Goal: Task Accomplishment & Management: Manage account settings

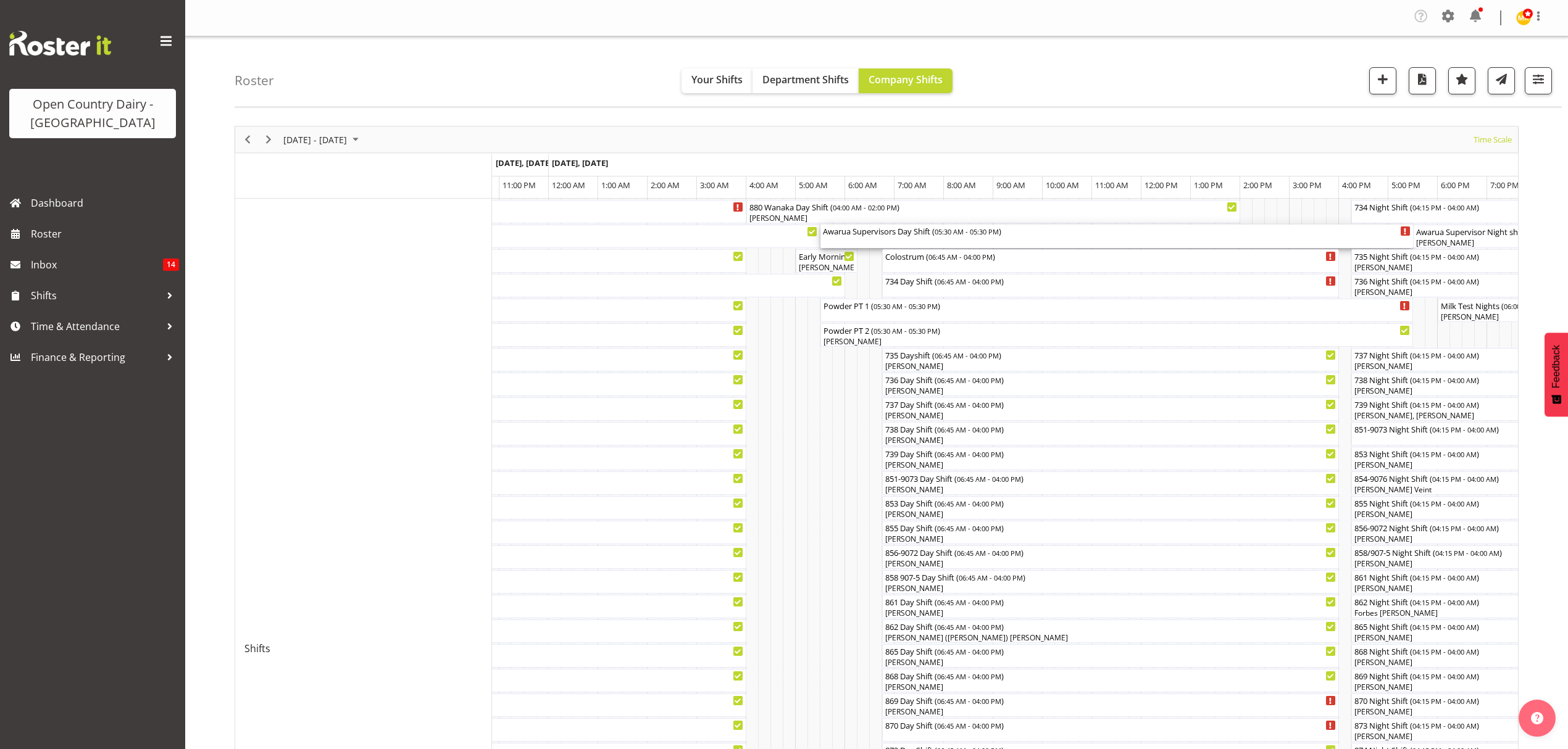
click at [864, 231] on div "Awarua Supervisors Day Shift ( 05:30 AM - 05:30 PM )" at bounding box center [1116, 230] width 587 height 12
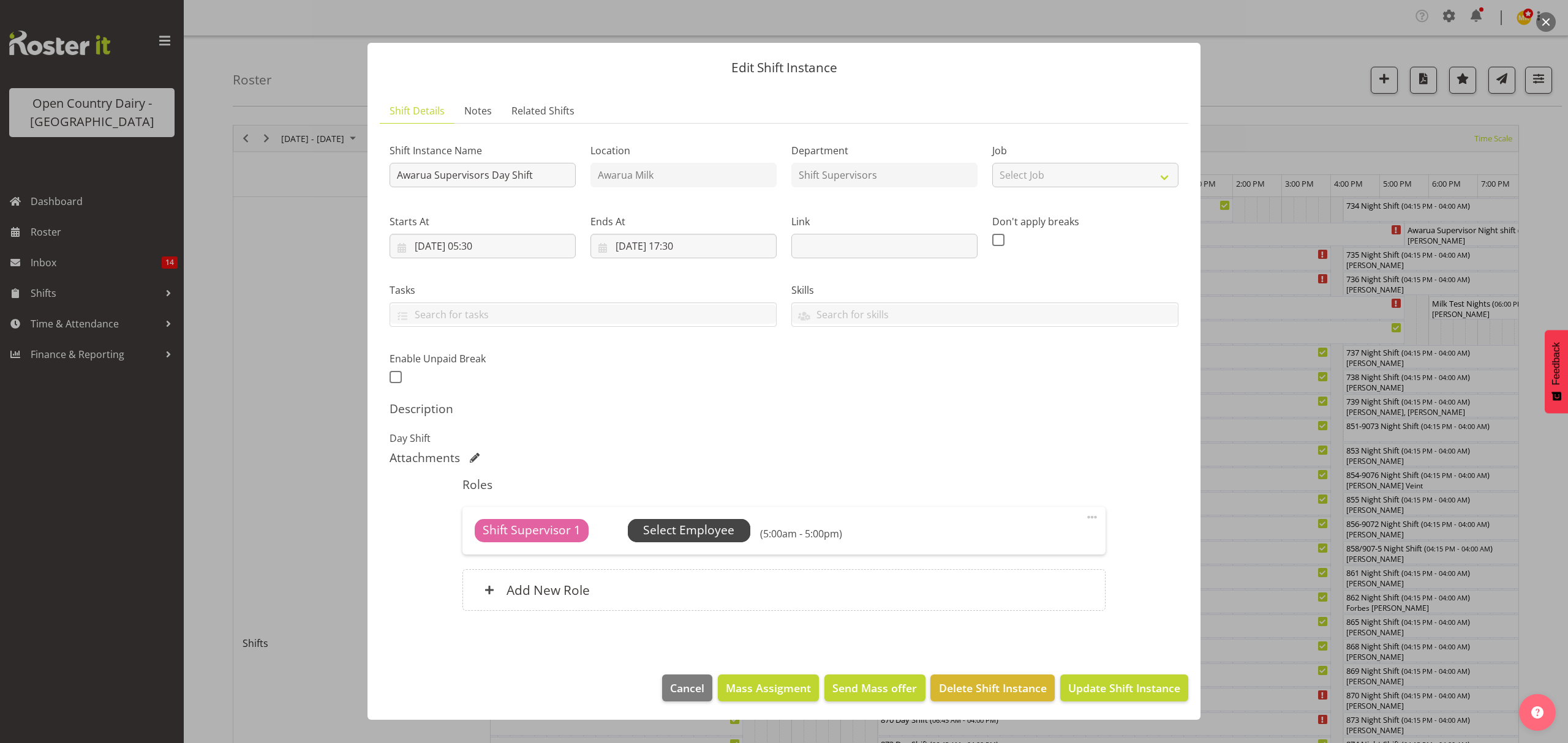
click at [688, 532] on span "Select Employee" at bounding box center [689, 531] width 92 height 18
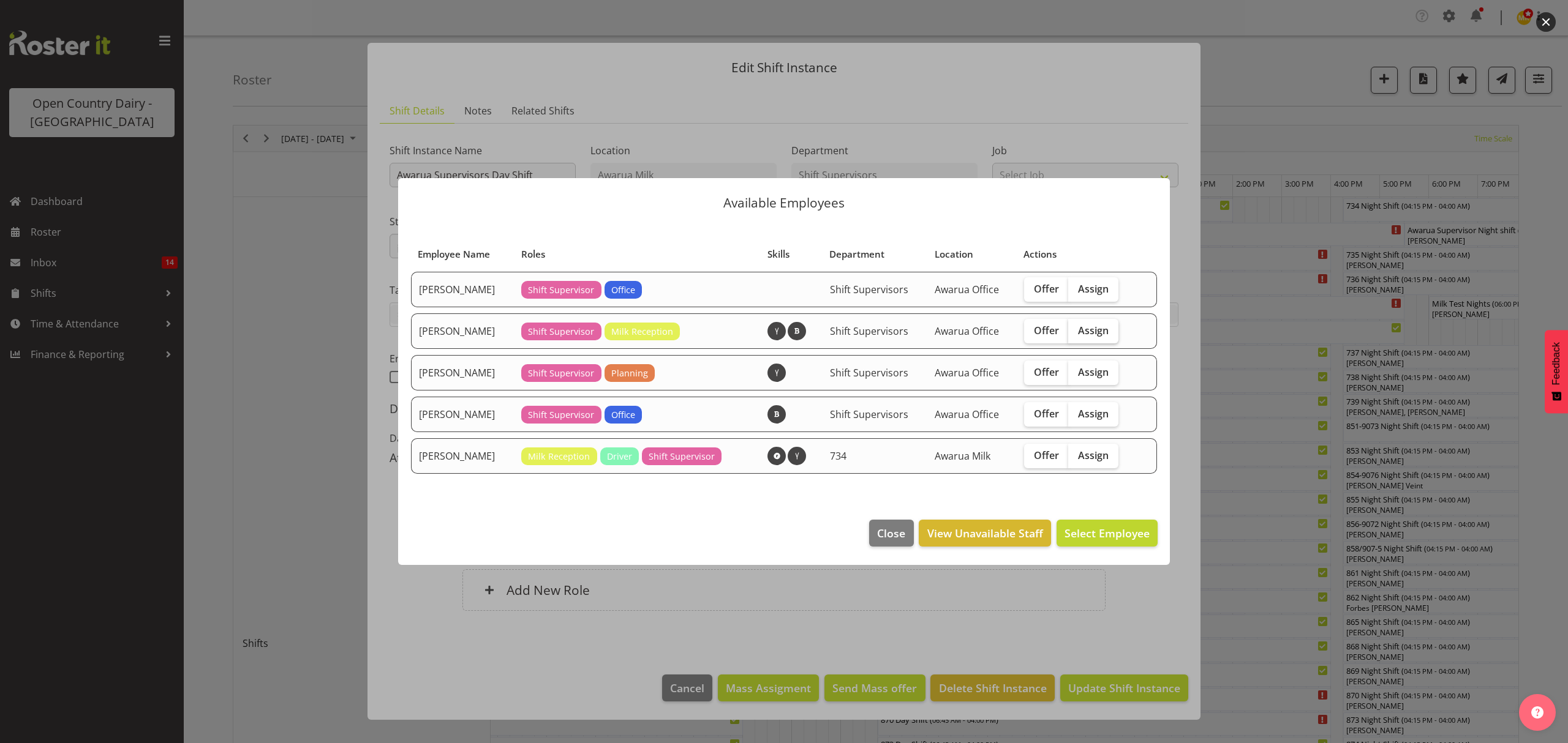
click at [1081, 334] on span "Assign" at bounding box center [1093, 330] width 30 height 12
click at [1076, 334] on input "Assign" at bounding box center [1072, 330] width 8 height 8
checkbox input "true"
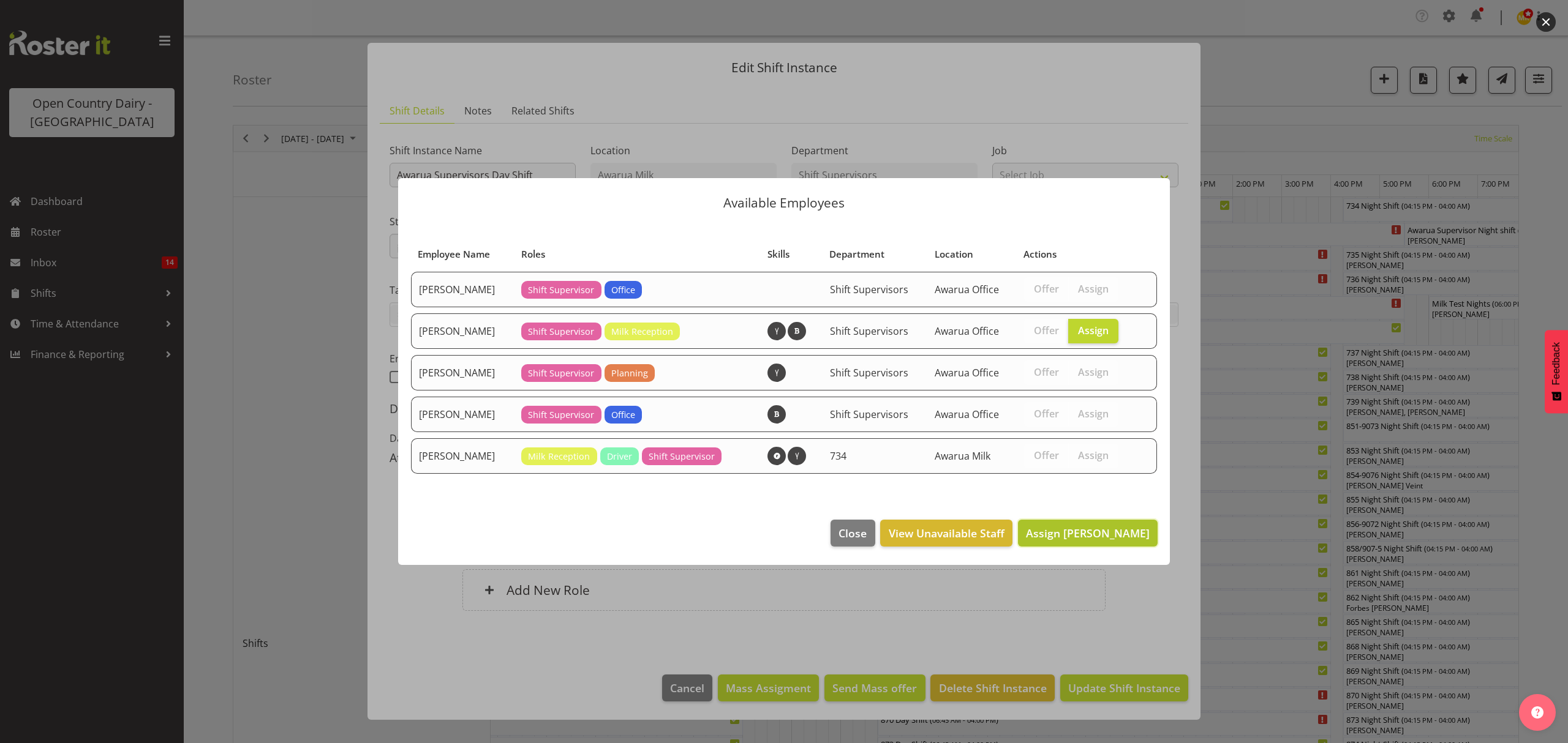
click at [1076, 536] on span "Assign [PERSON_NAME]" at bounding box center [1087, 533] width 124 height 15
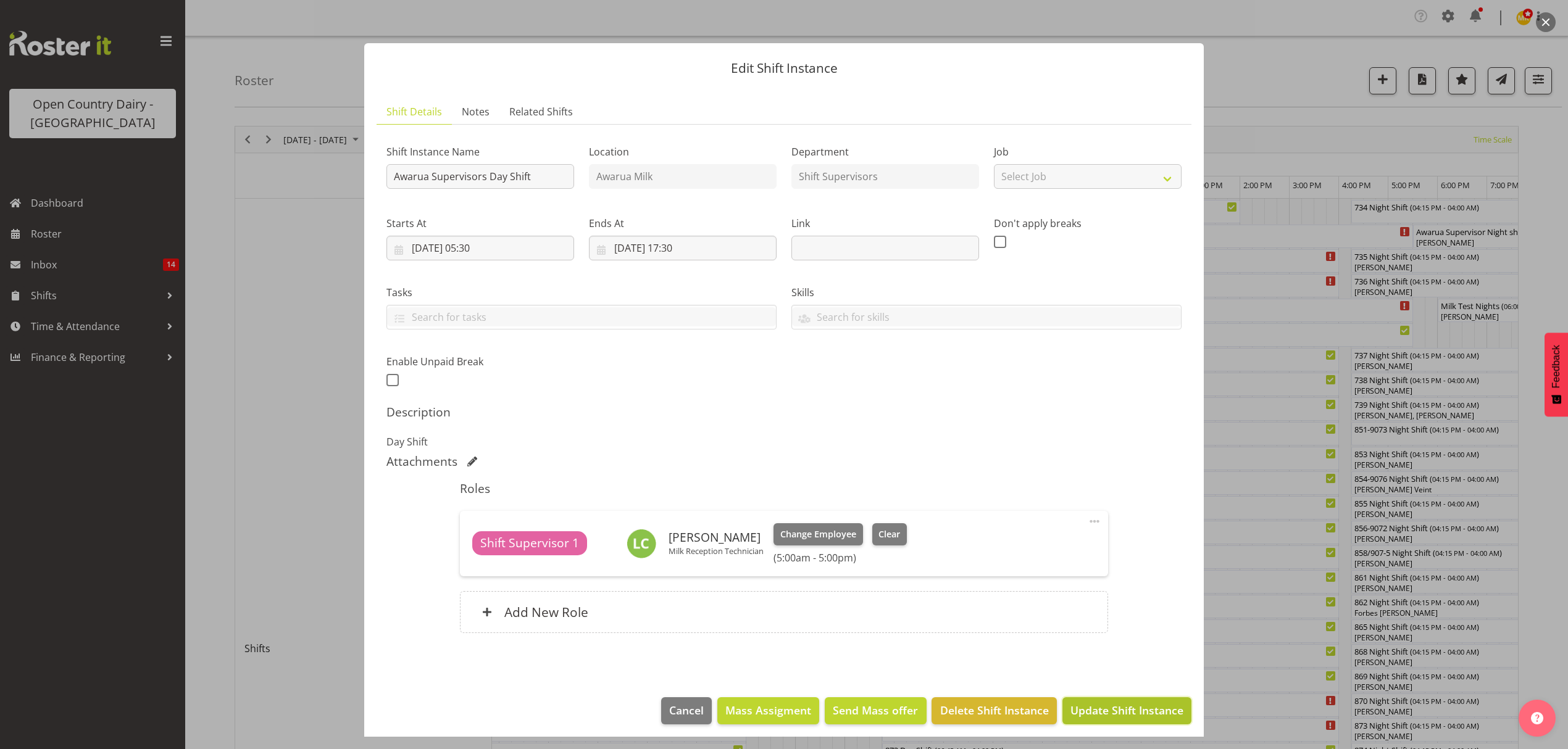
click at [1095, 700] on button "Update Shift Instance" at bounding box center [1127, 711] width 129 height 28
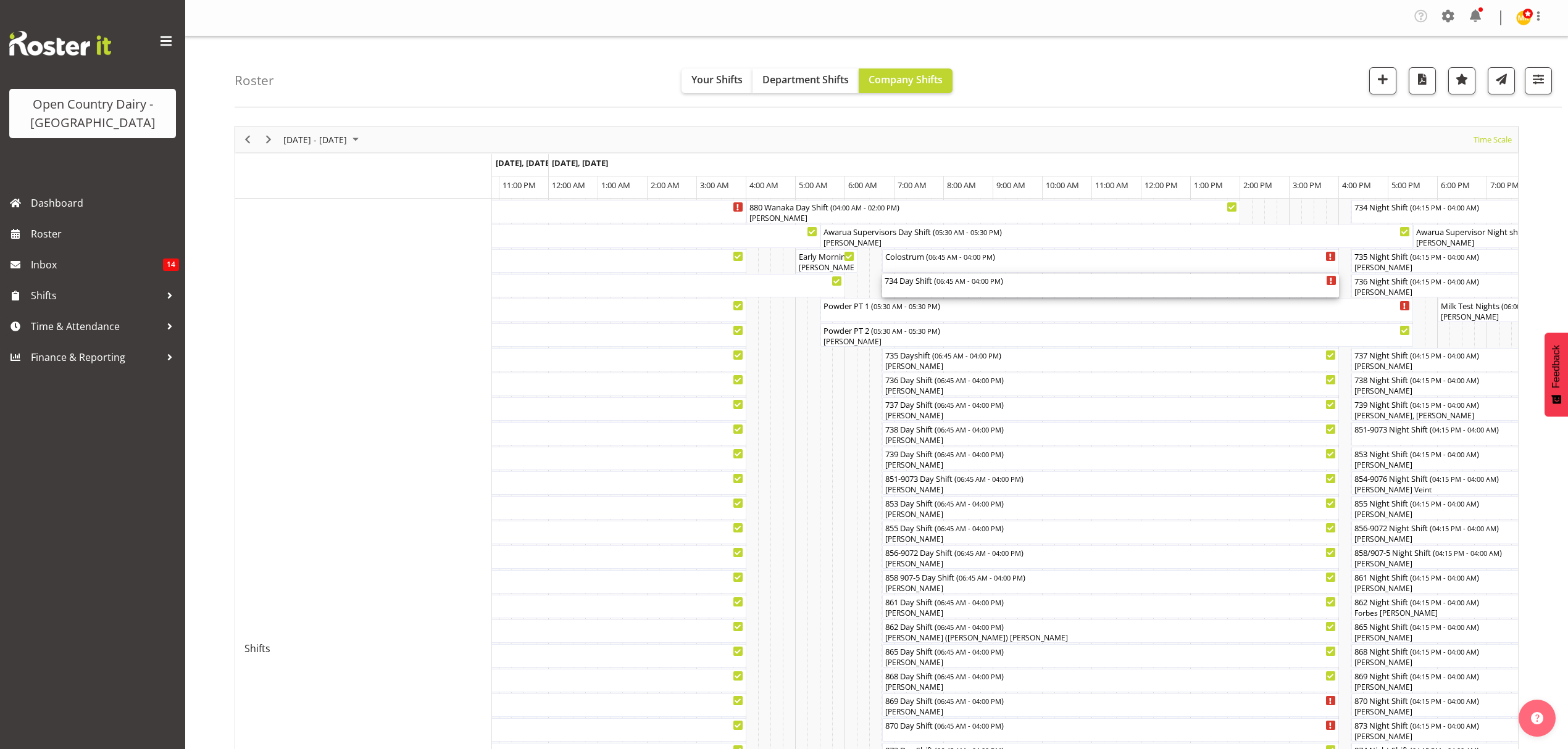
click at [912, 292] on div "734 Day Shift ( 06:45 AM - 04:00 PM )" at bounding box center [1110, 286] width 452 height 24
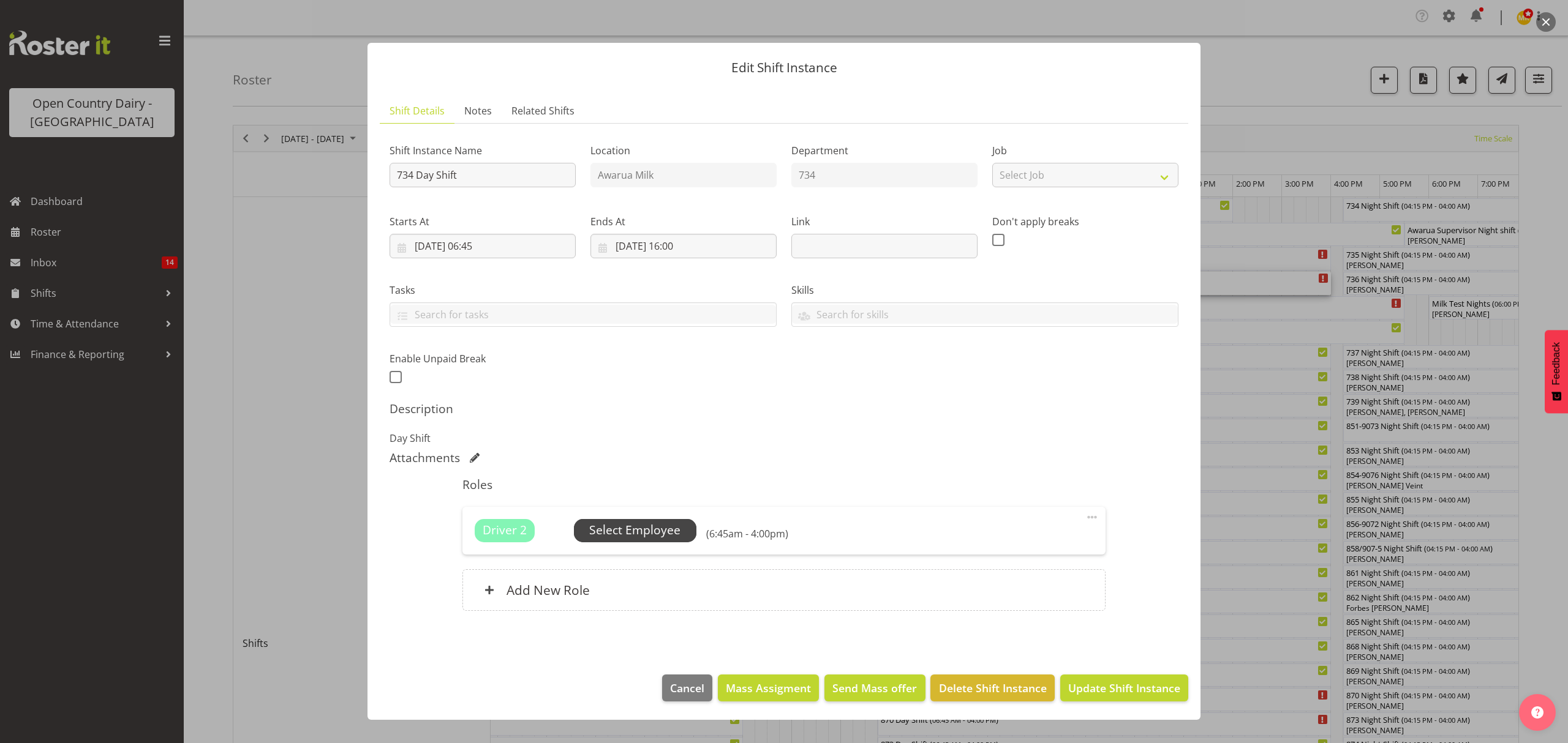
click at [619, 532] on span "Select Employee" at bounding box center [635, 531] width 92 height 18
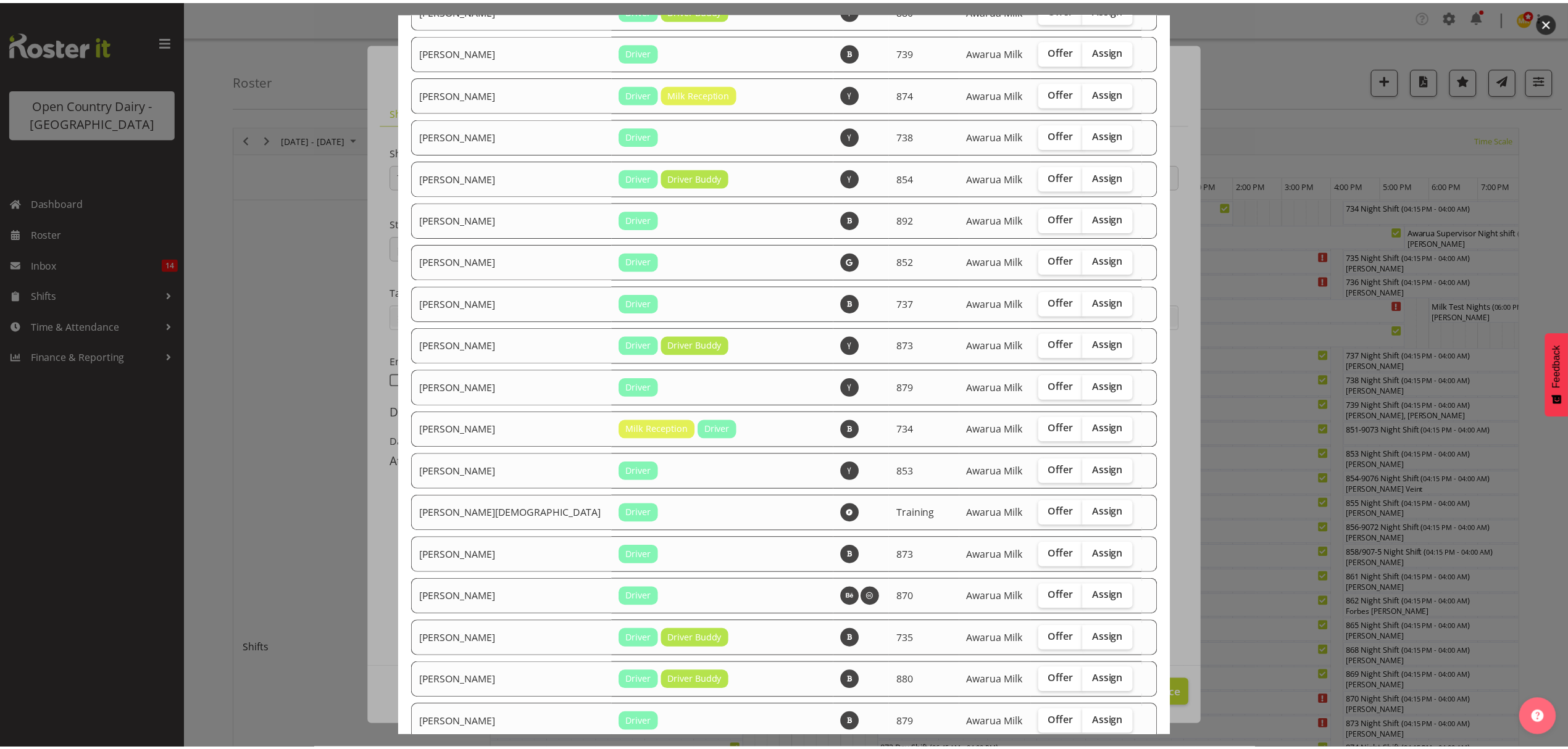
scroll to position [1564, 0]
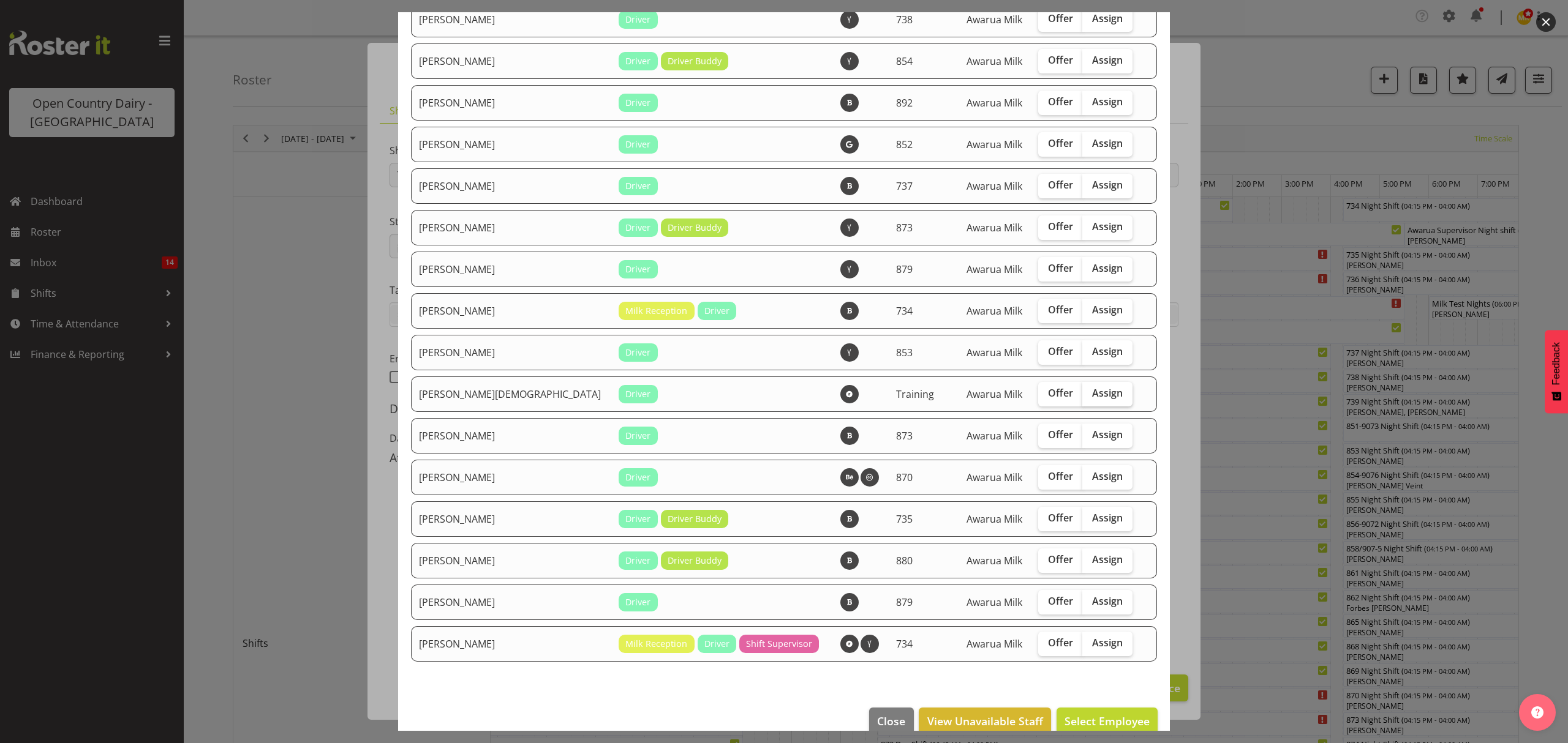
click at [1092, 397] on span "Assign" at bounding box center [1107, 393] width 30 height 12
click at [1086, 397] on input "Assign" at bounding box center [1086, 393] width 8 height 8
checkbox input "true"
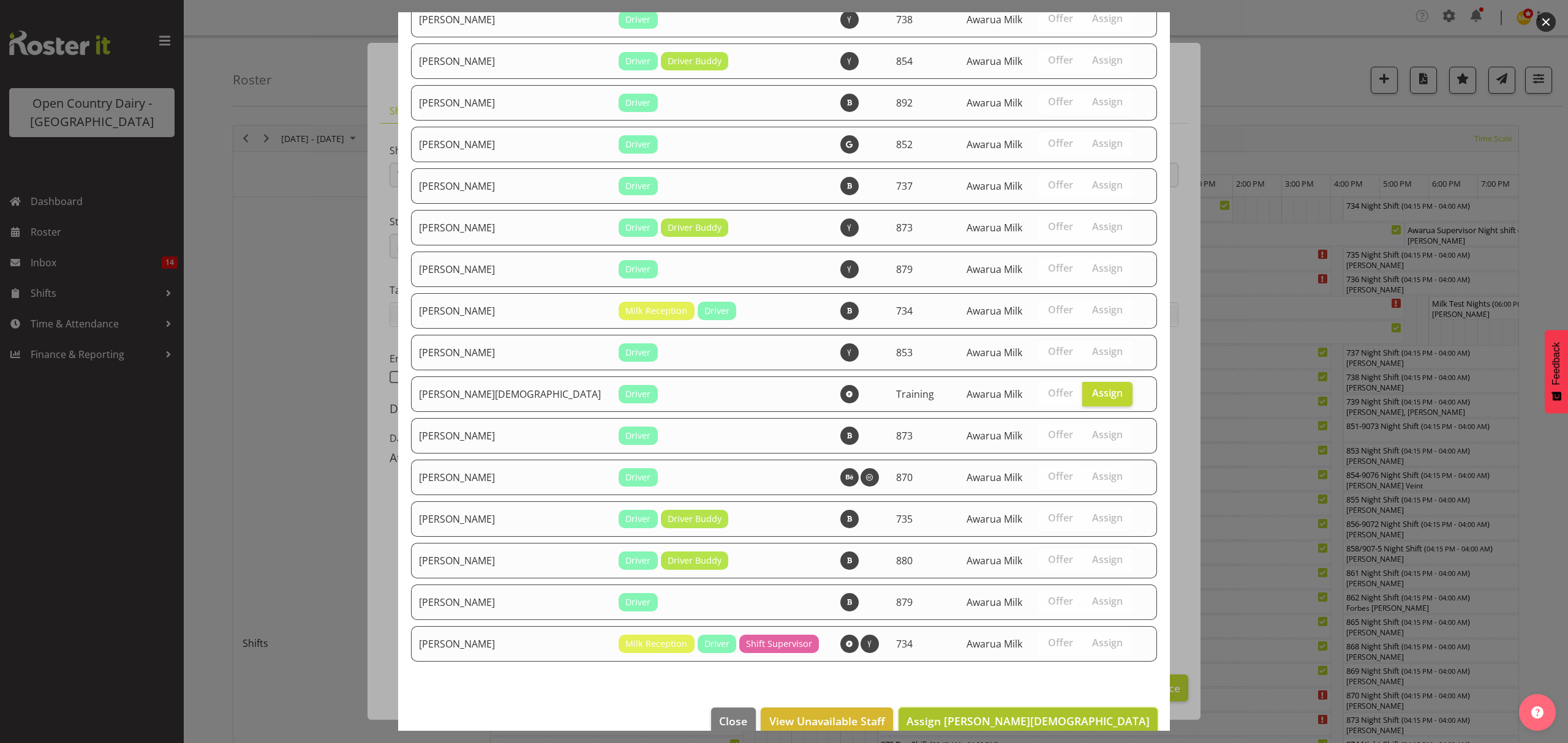
click at [1059, 720] on span "Assign [PERSON_NAME][DEMOGRAPHIC_DATA]" at bounding box center [1028, 721] width 243 height 15
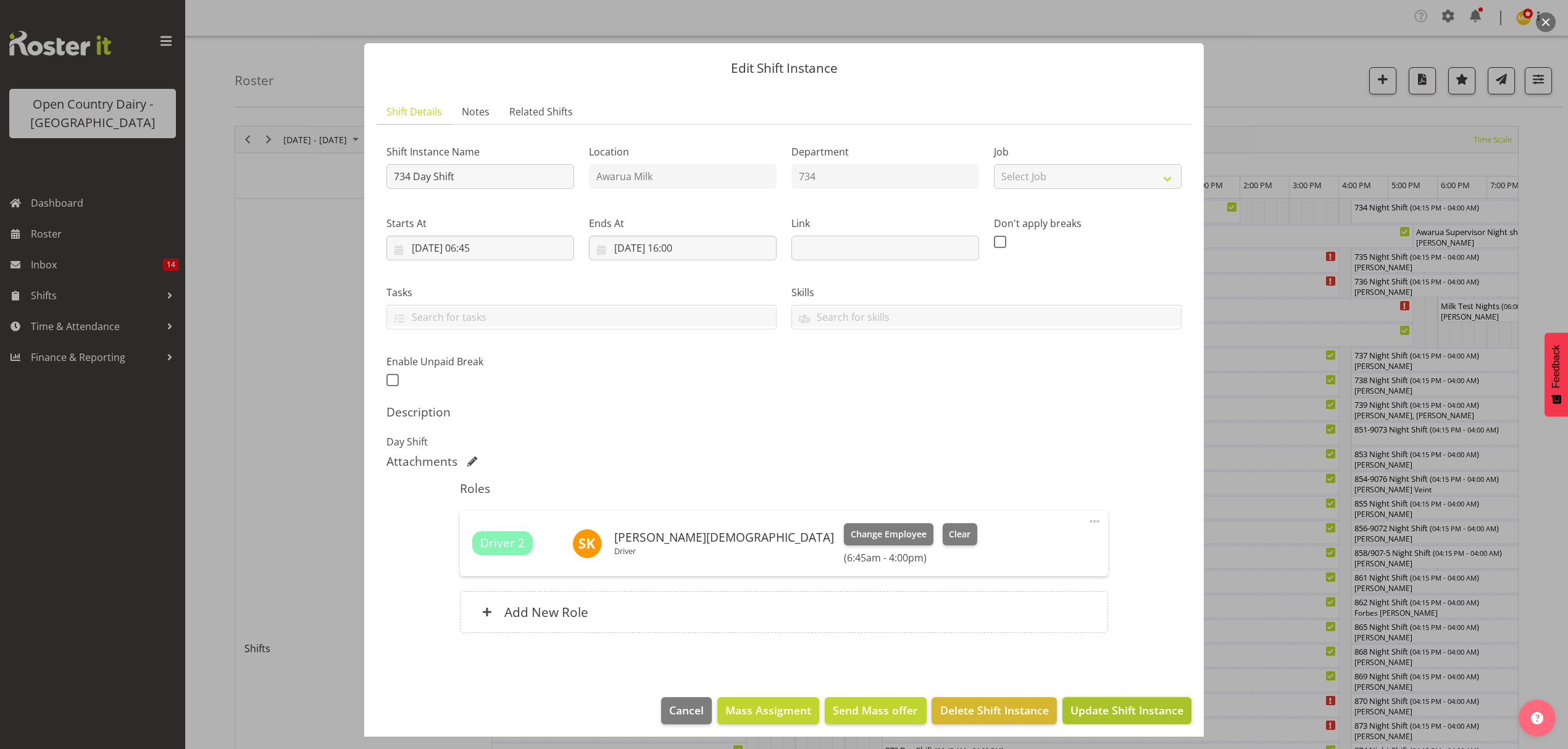
click at [1155, 717] on span "Update Shift Instance" at bounding box center [1127, 710] width 113 height 16
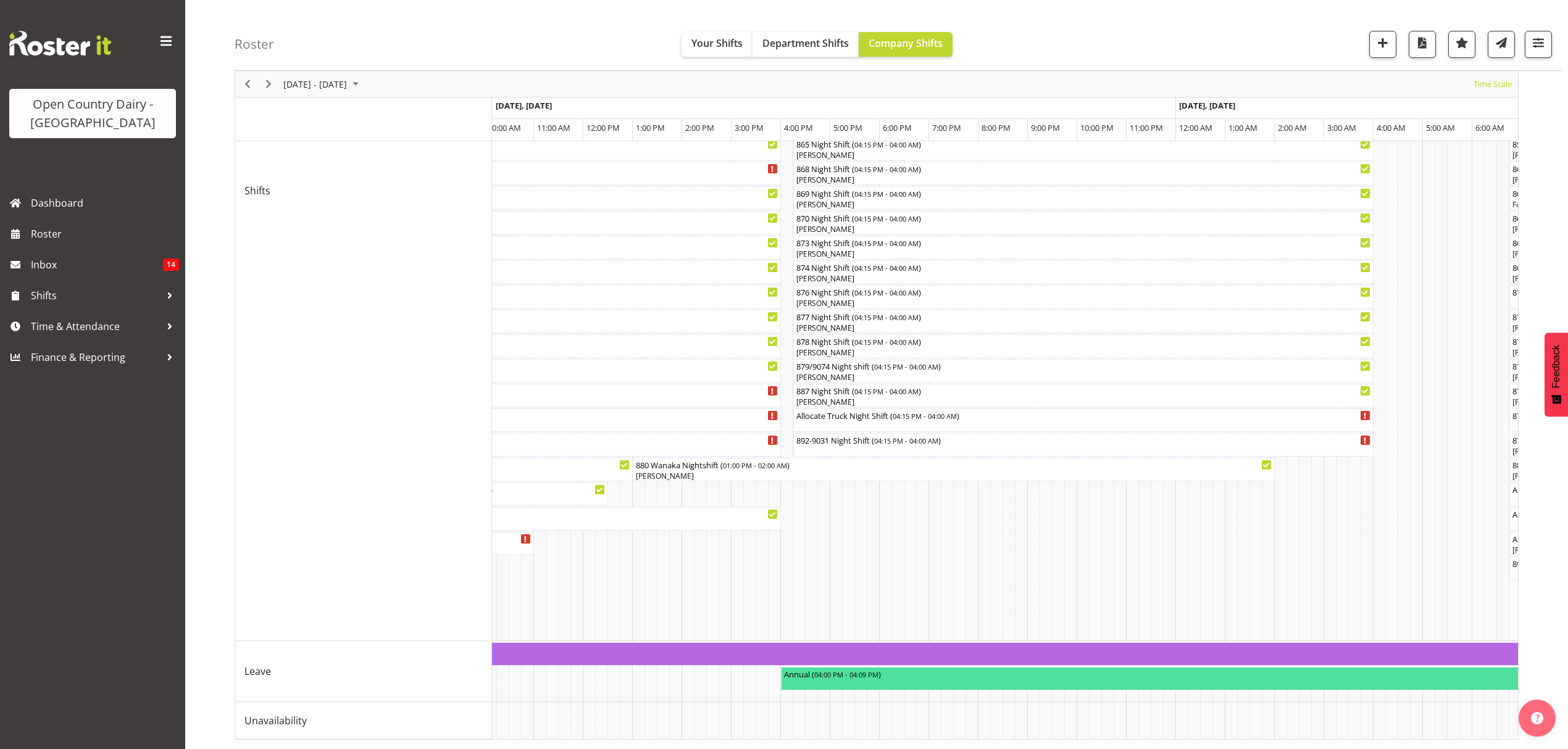
scroll to position [0, 1673]
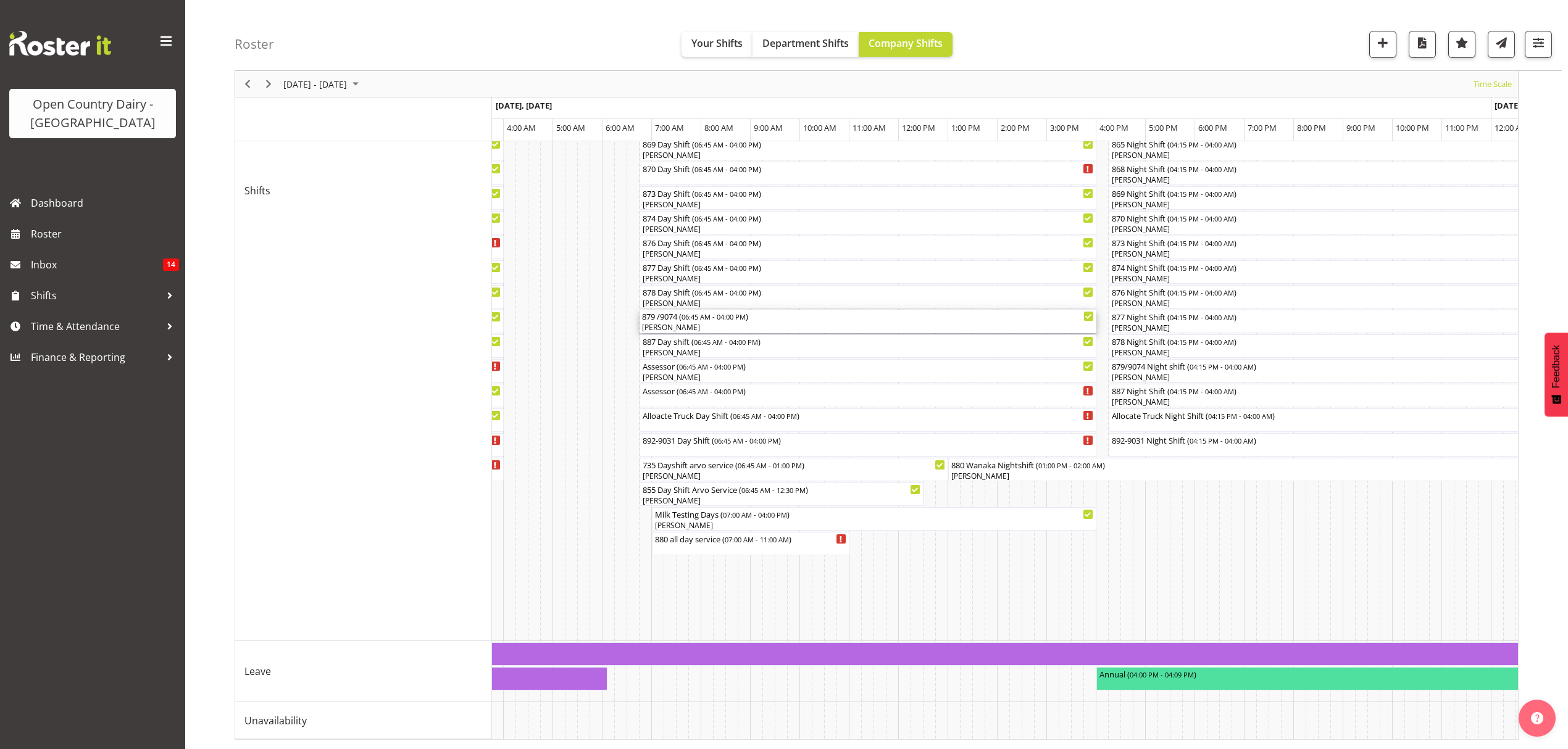
click at [699, 310] on div "879 /9074 ( 06:45 AM - 04:00 PM )" at bounding box center [867, 316] width 452 height 12
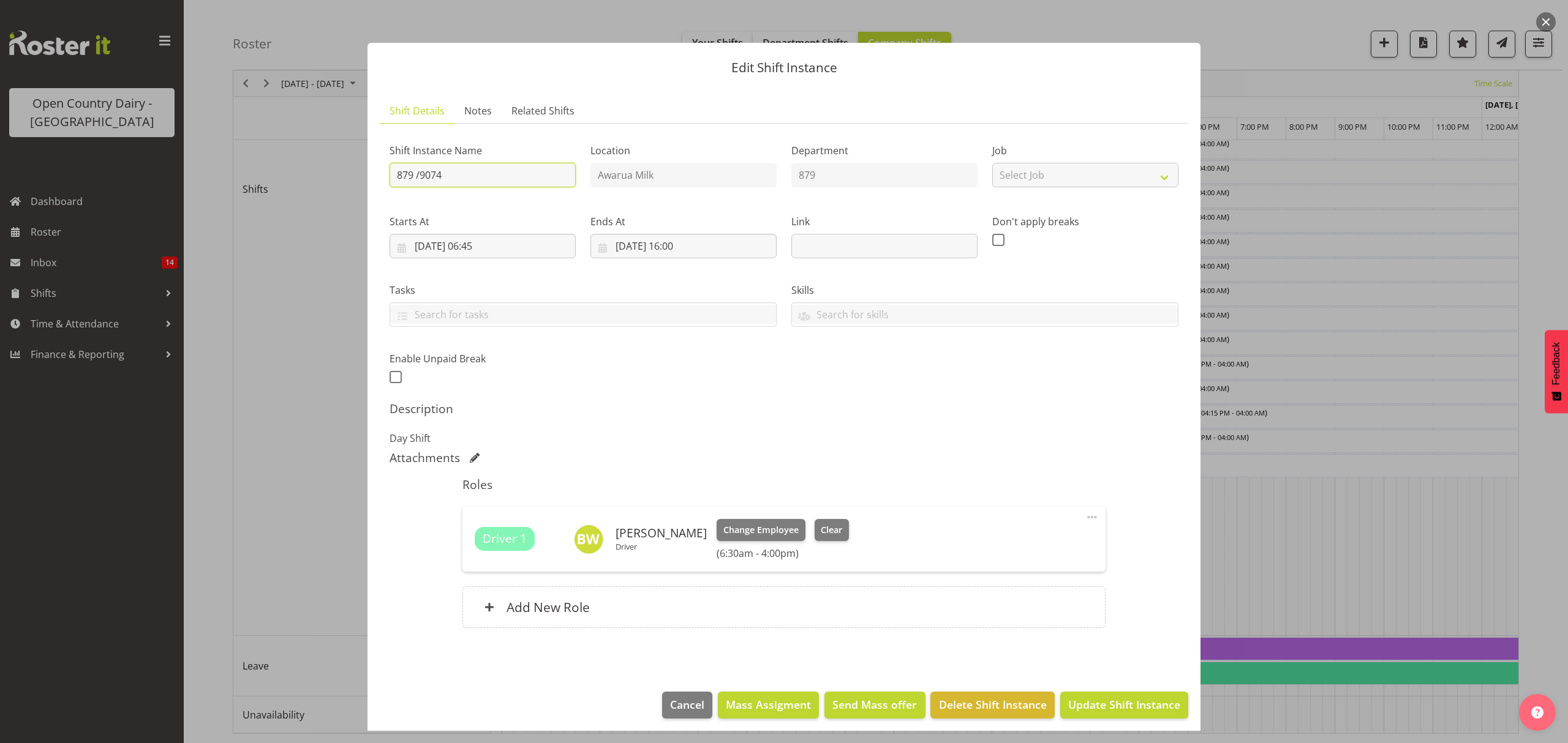
click at [449, 164] on input "879 /9074" at bounding box center [482, 176] width 186 height 25
click at [469, 181] on input "879 /9074 ** Wheel align 1pm-4.30pm**" at bounding box center [482, 176] width 186 height 25
type input "879 /9074 ** Wheelalign 1pm-4.30pm**"
click at [1113, 709] on span "Update Shift Instance" at bounding box center [1124, 704] width 112 height 16
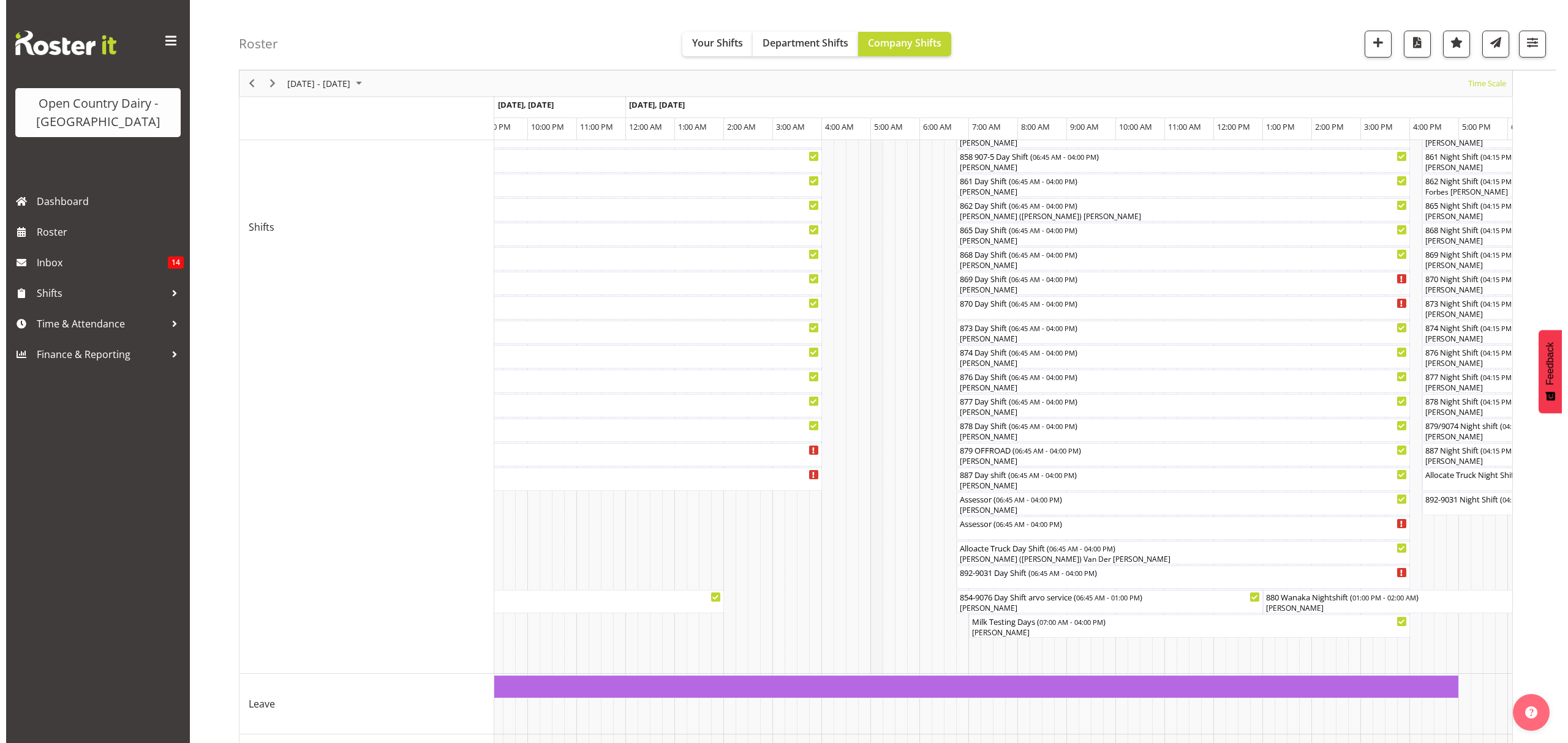
scroll to position [386, 0]
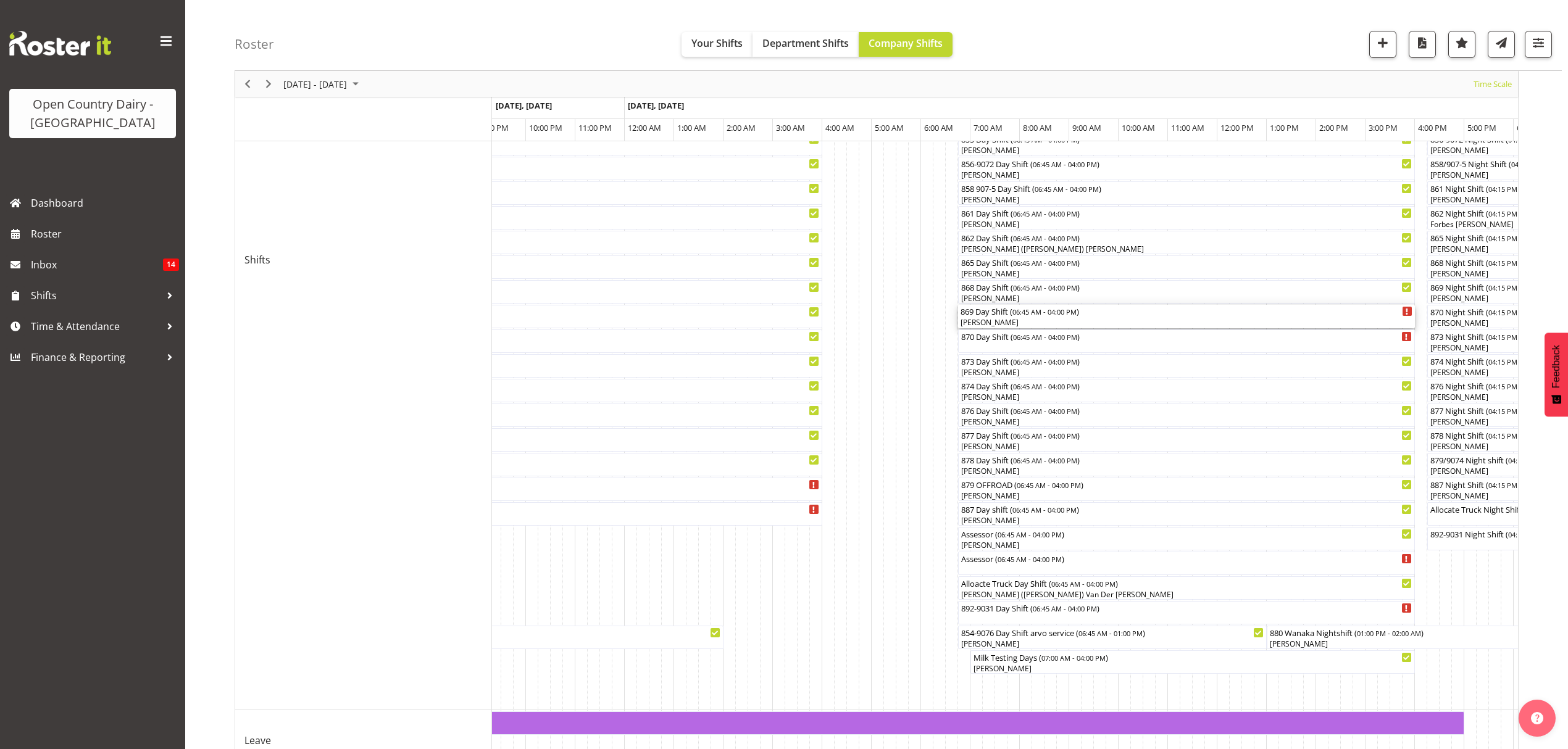
click at [982, 319] on div "[PERSON_NAME]" at bounding box center [1186, 323] width 452 height 11
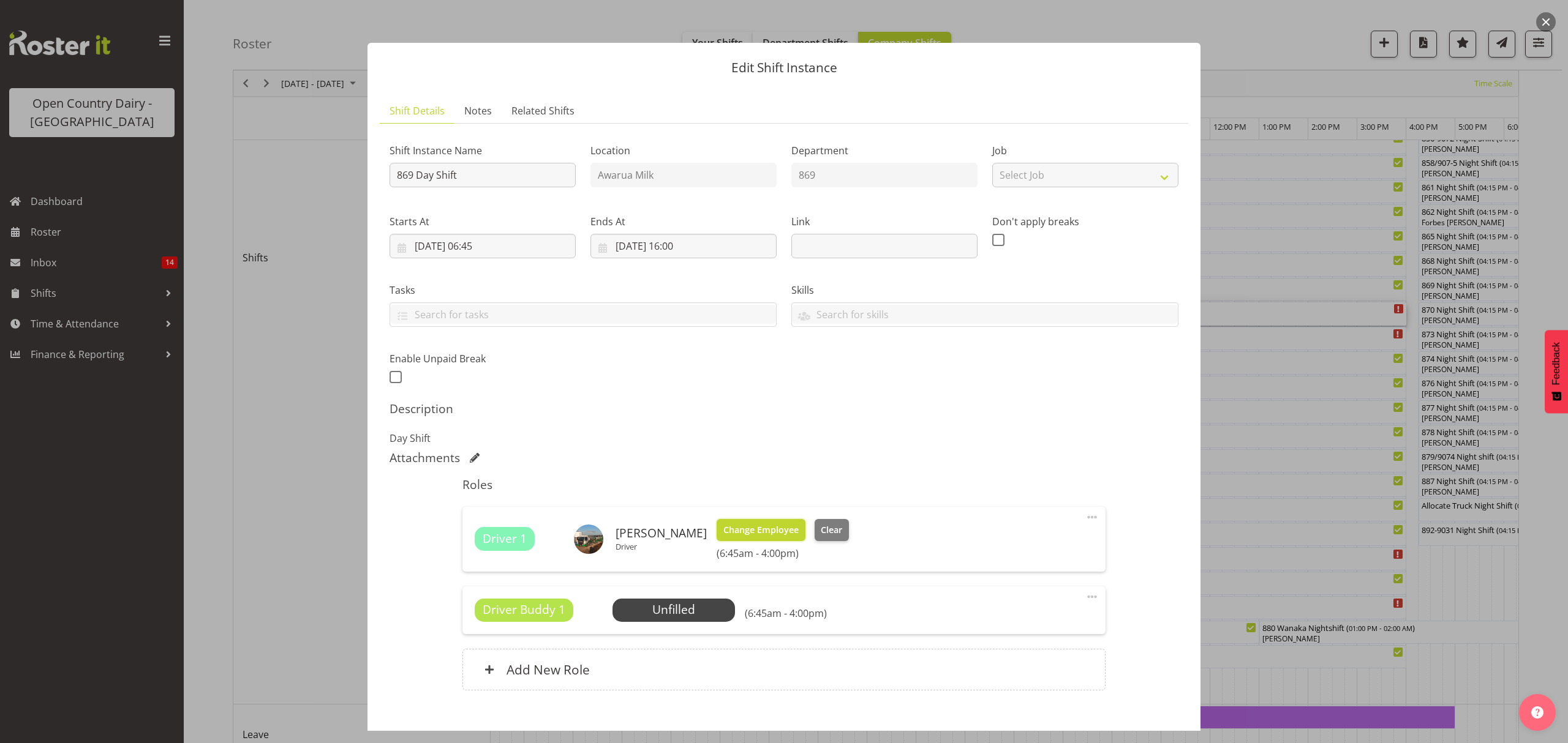
click at [752, 532] on span "Change Employee" at bounding box center [761, 530] width 76 height 13
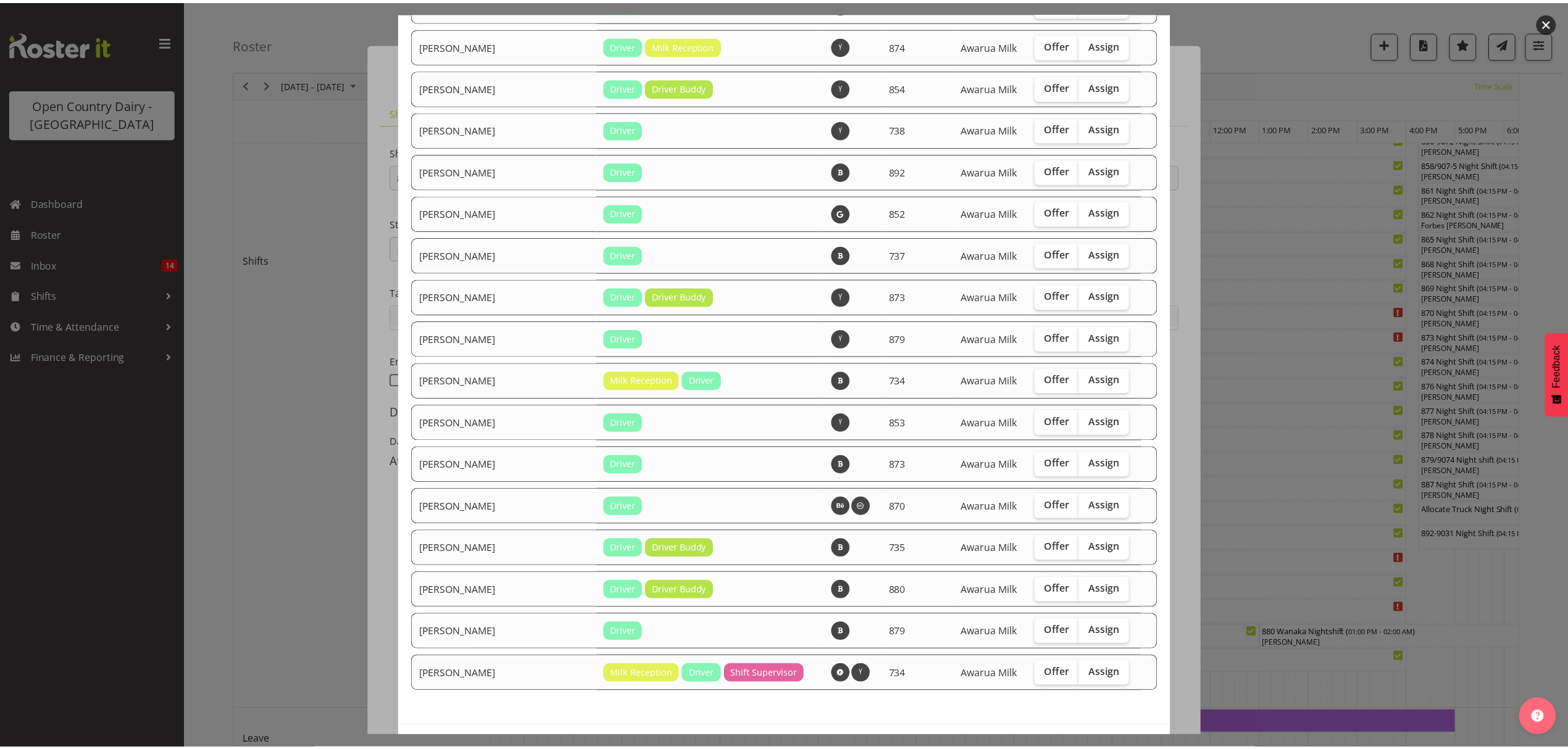
scroll to position [1626, 0]
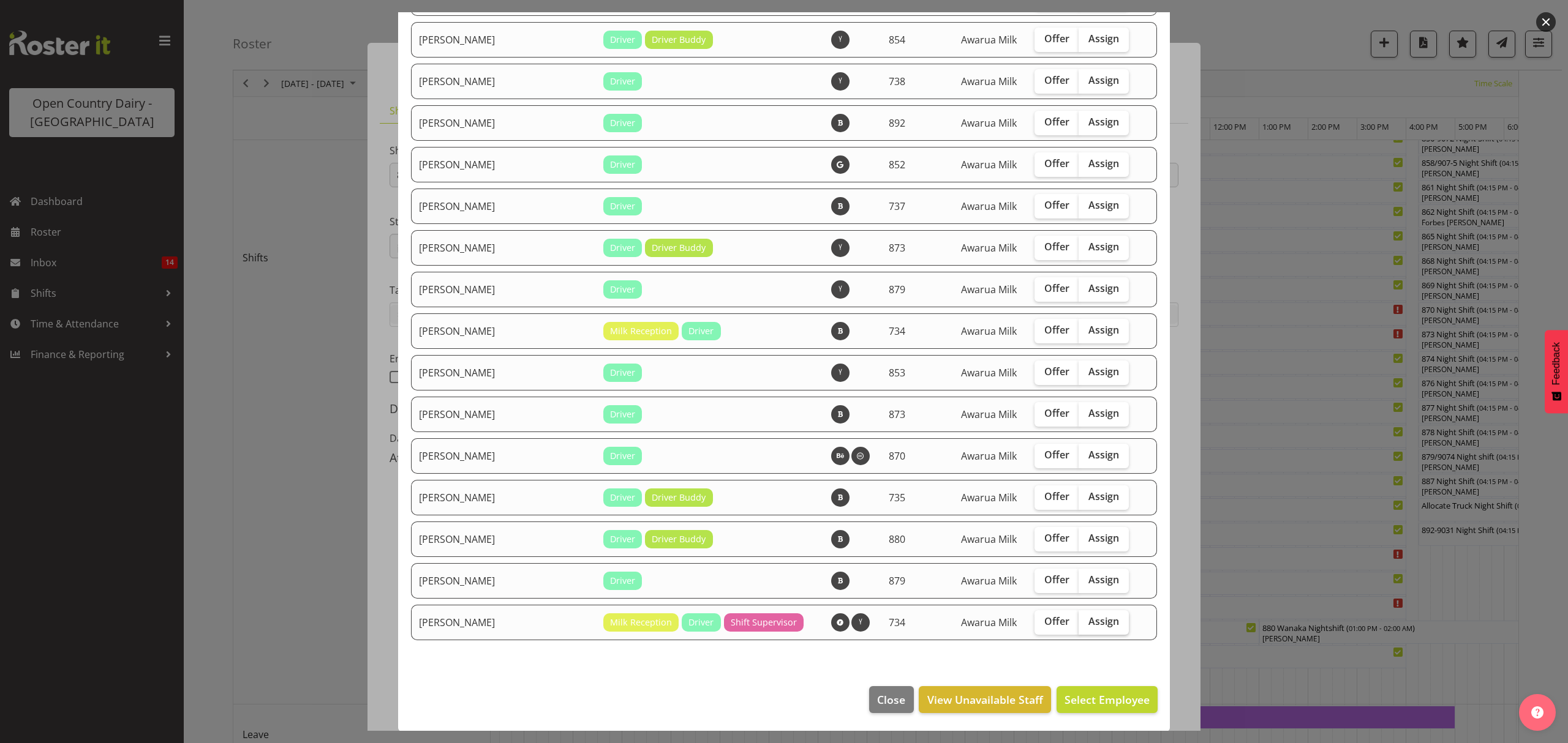
click at [1088, 623] on span "Assign" at bounding box center [1103, 621] width 30 height 12
click at [1079, 623] on input "Assign" at bounding box center [1082, 621] width 8 height 8
checkbox input "true"
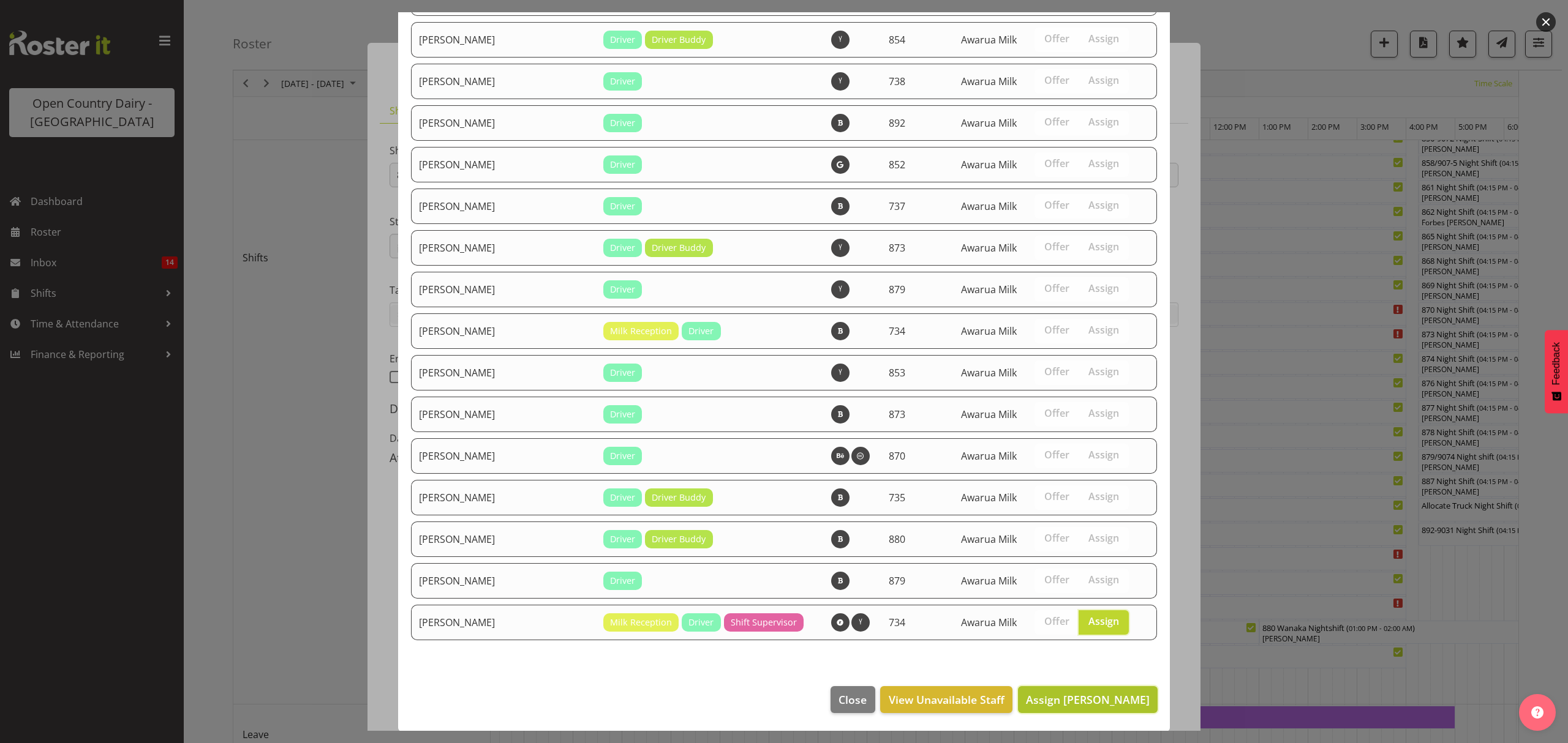
click at [1077, 699] on span "Assign [PERSON_NAME]" at bounding box center [1087, 700] width 124 height 15
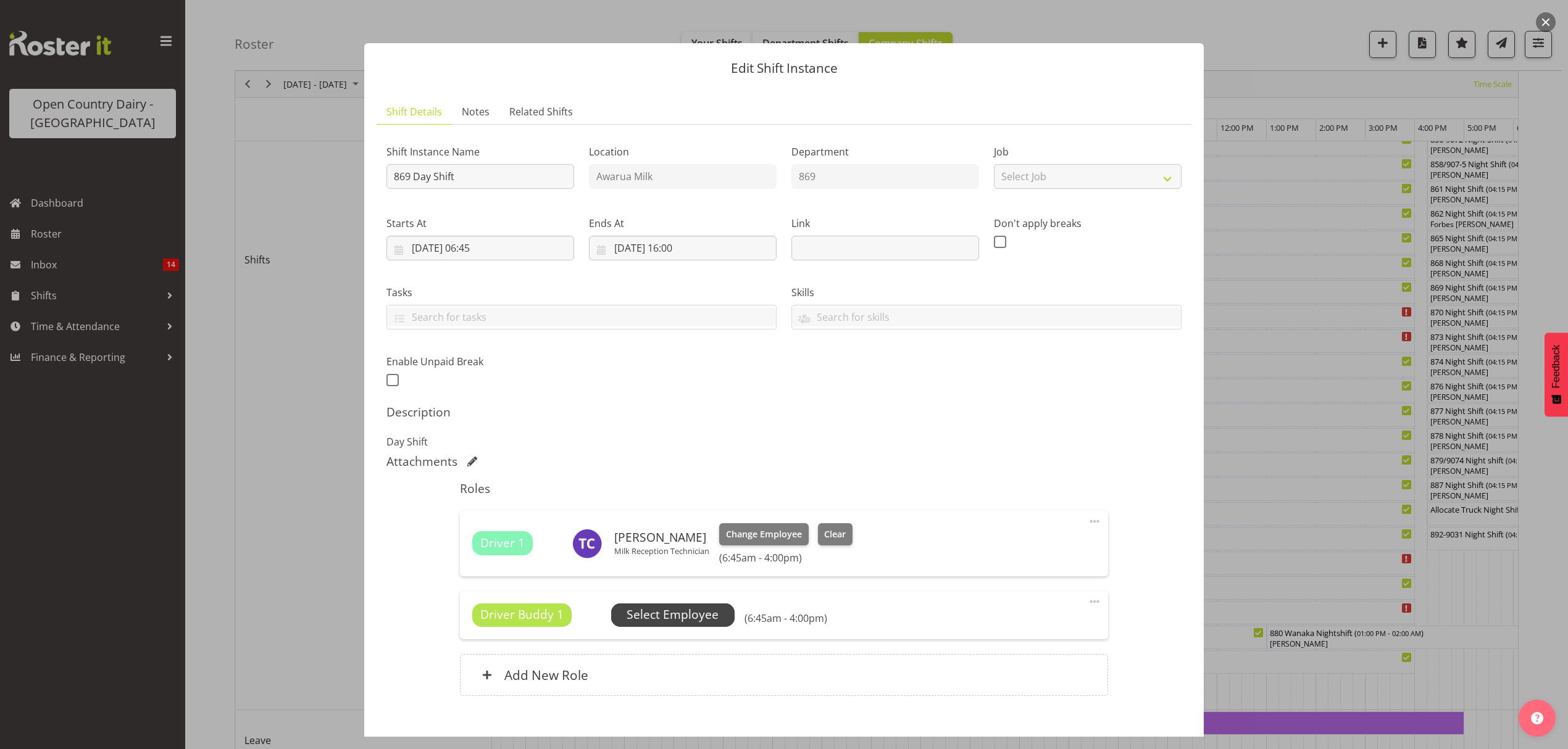
click at [707, 616] on span "Select Employee" at bounding box center [672, 615] width 92 height 18
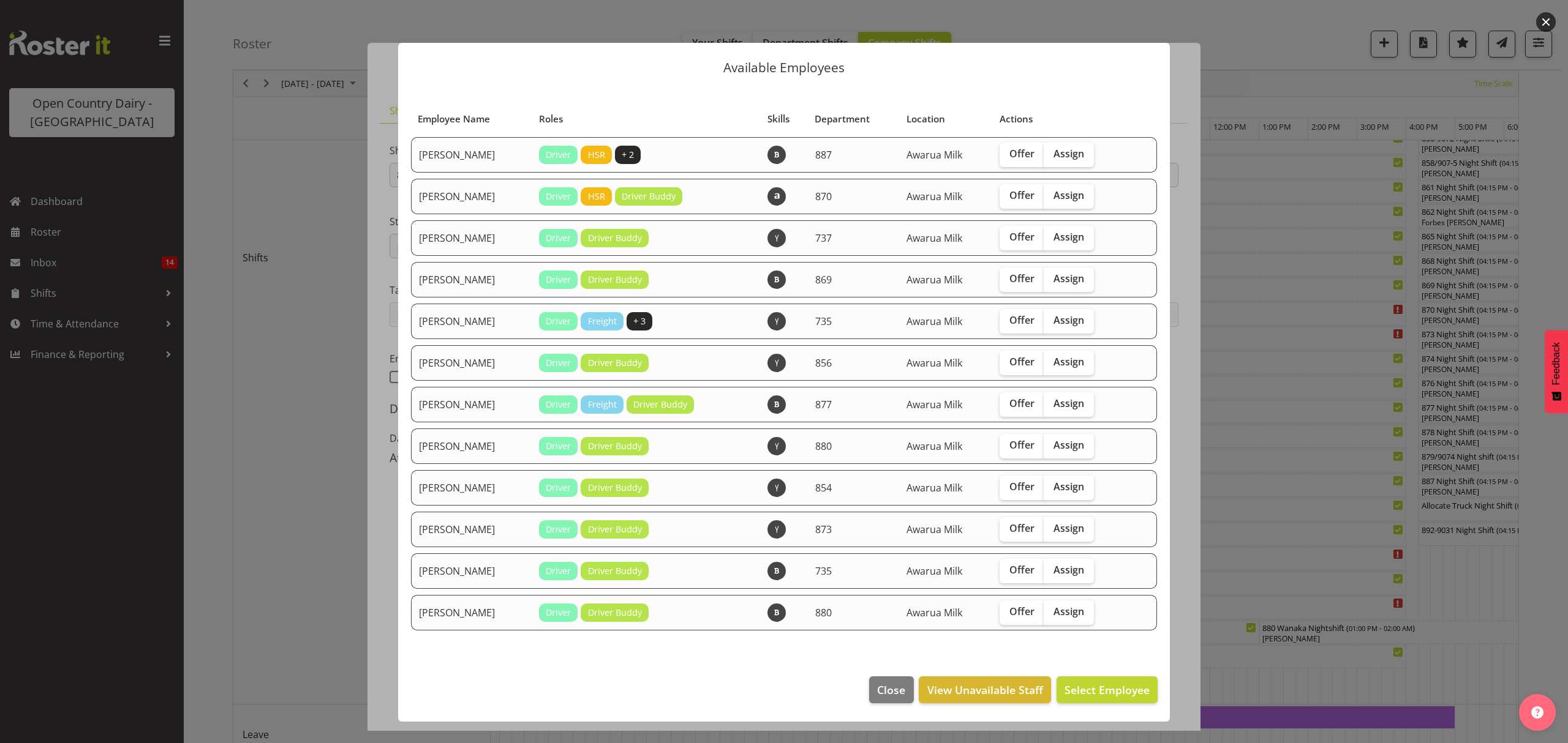
click at [376, 650] on div at bounding box center [784, 371] width 1568 height 743
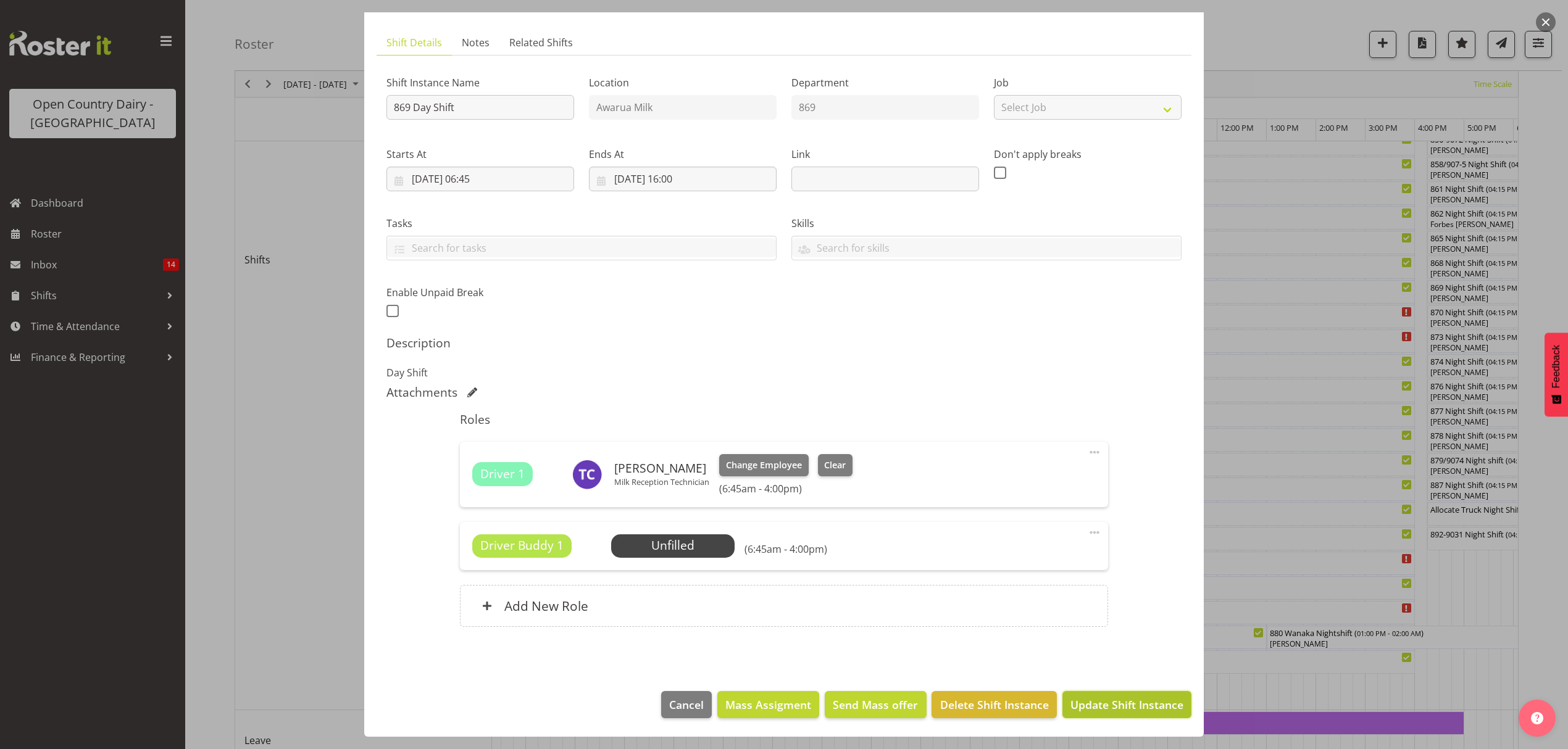
click at [1077, 716] on button "Update Shift Instance" at bounding box center [1127, 704] width 129 height 28
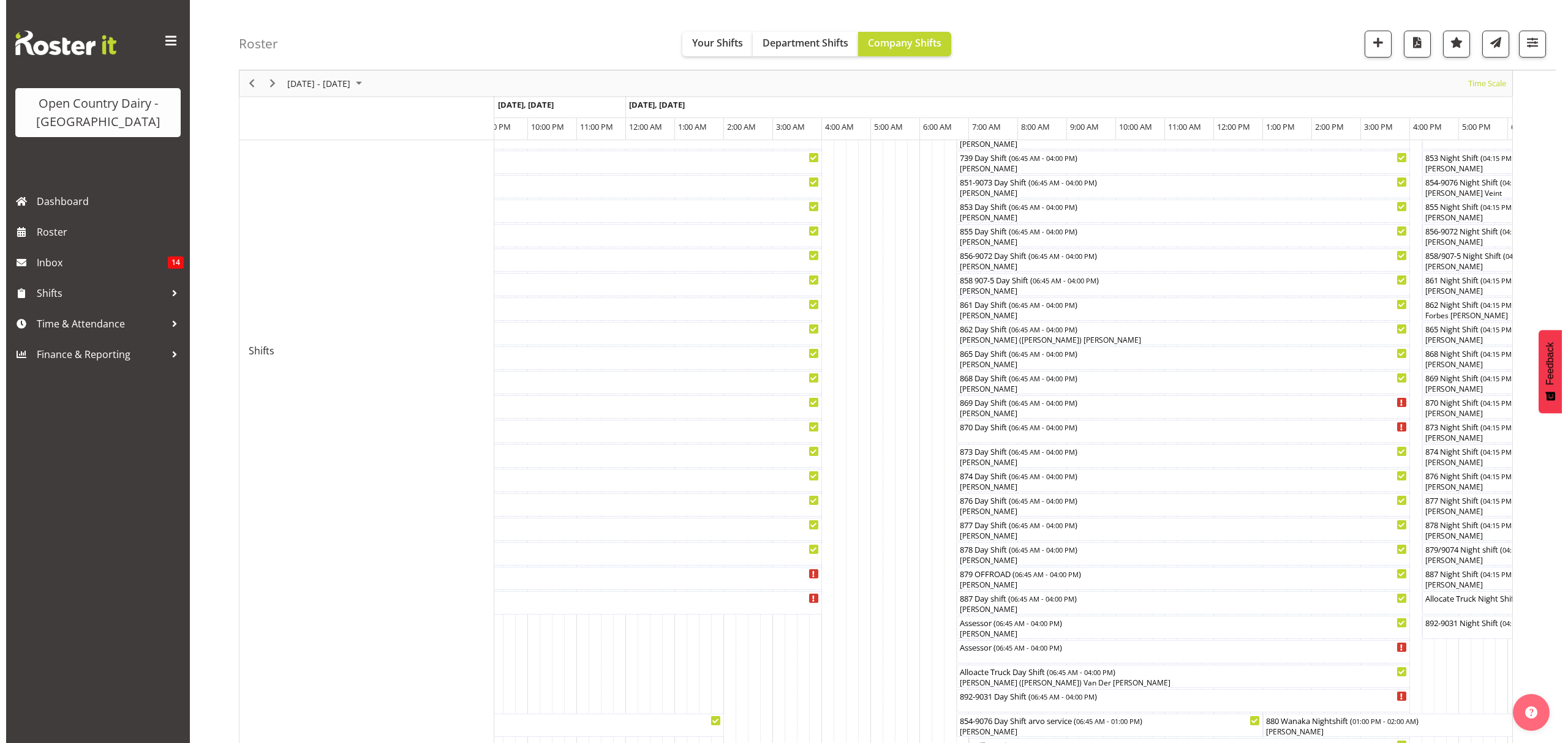
scroll to position [408, 0]
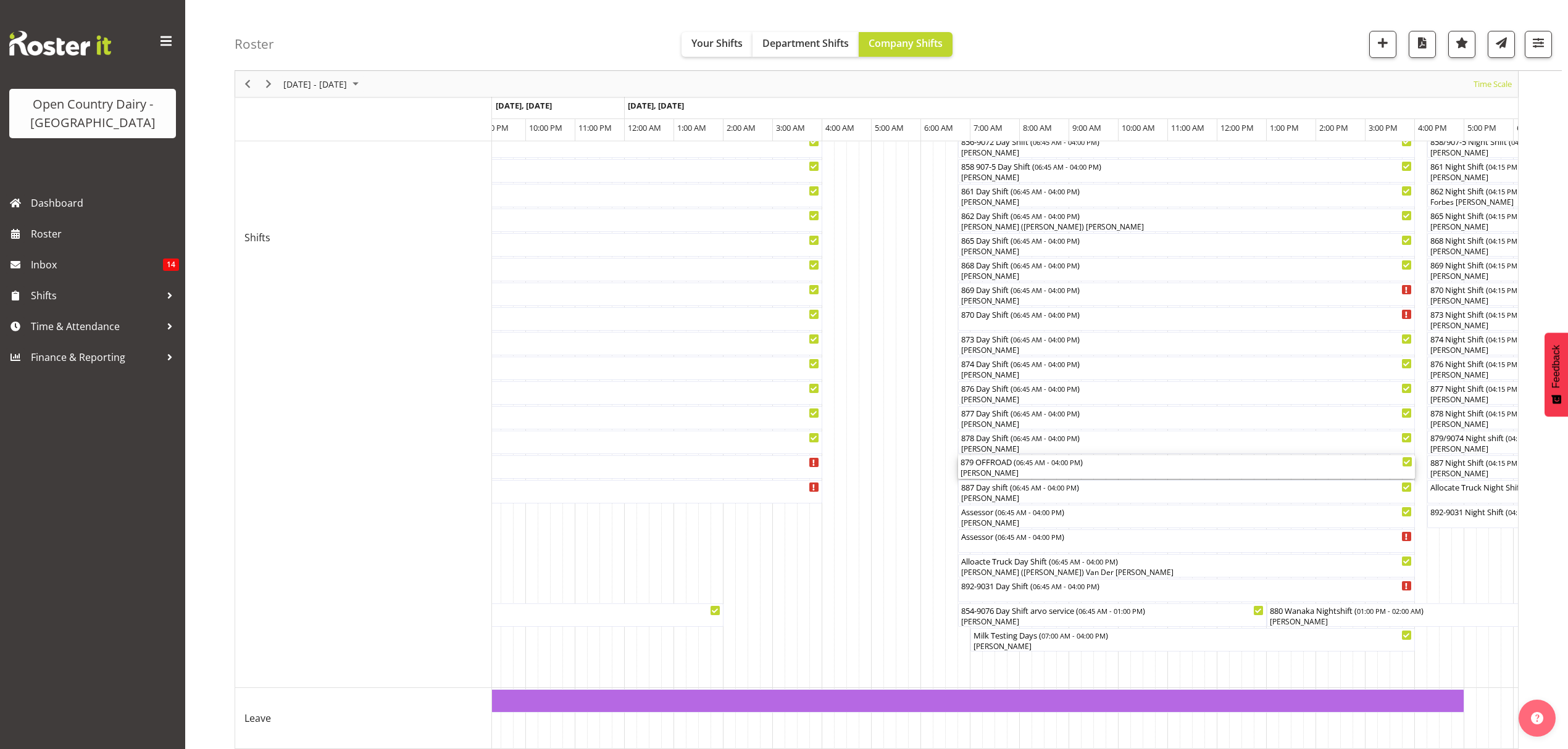
click at [979, 479] on div "879 OFFROAD ( 06:45 AM - 04:00 PM ) [PERSON_NAME]" at bounding box center [1186, 467] width 457 height 24
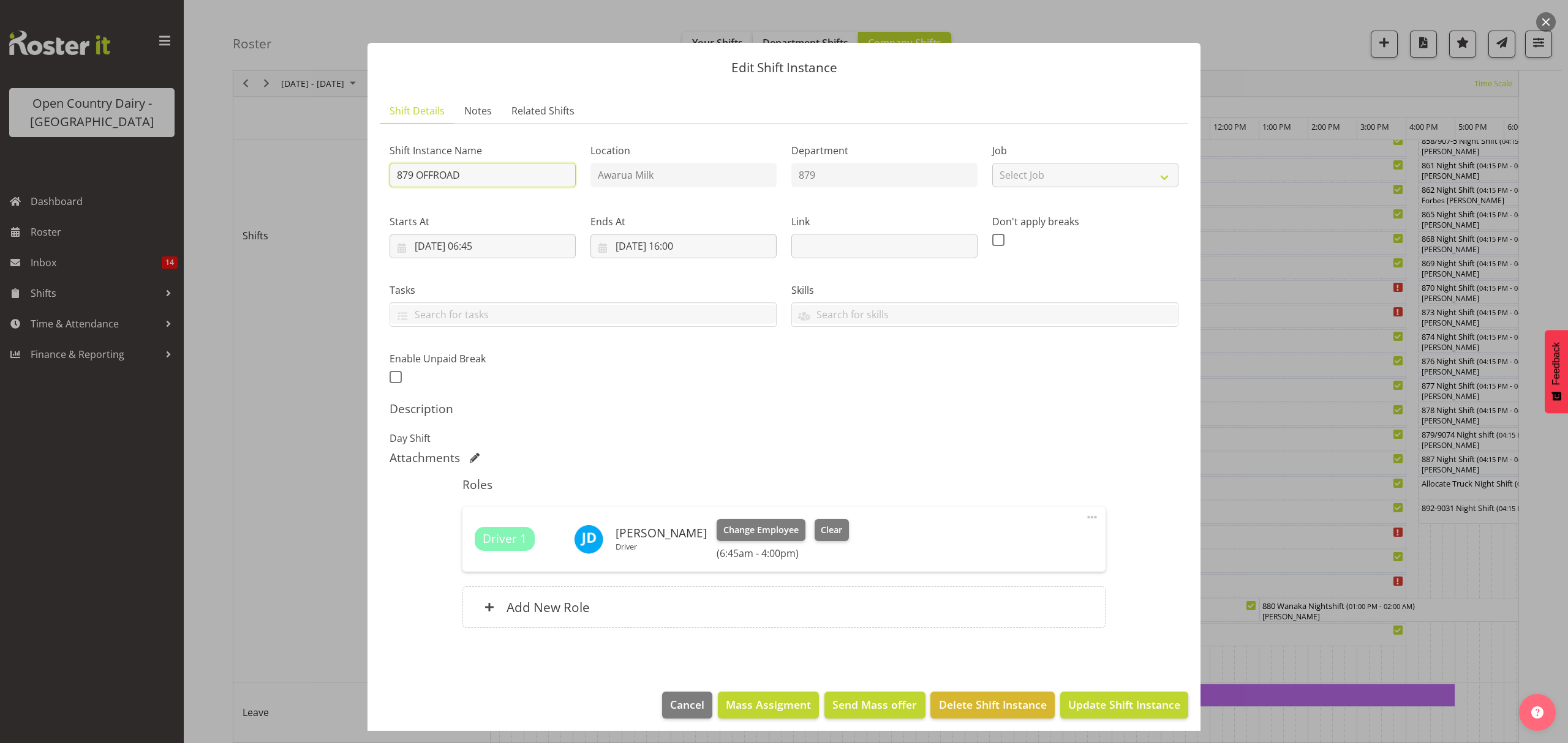
drag, startPoint x: 416, startPoint y: 174, endPoint x: 484, endPoint y: 177, distance: 68.1
click at [484, 177] on input "879 OFFROAD" at bounding box center [482, 176] width 186 height 25
click at [461, 174] on input "879/7094 Dayd" at bounding box center [482, 176] width 186 height 25
type input "879/7094 Dayshift"
click at [1078, 708] on span "Update Shift Instance" at bounding box center [1124, 704] width 112 height 16
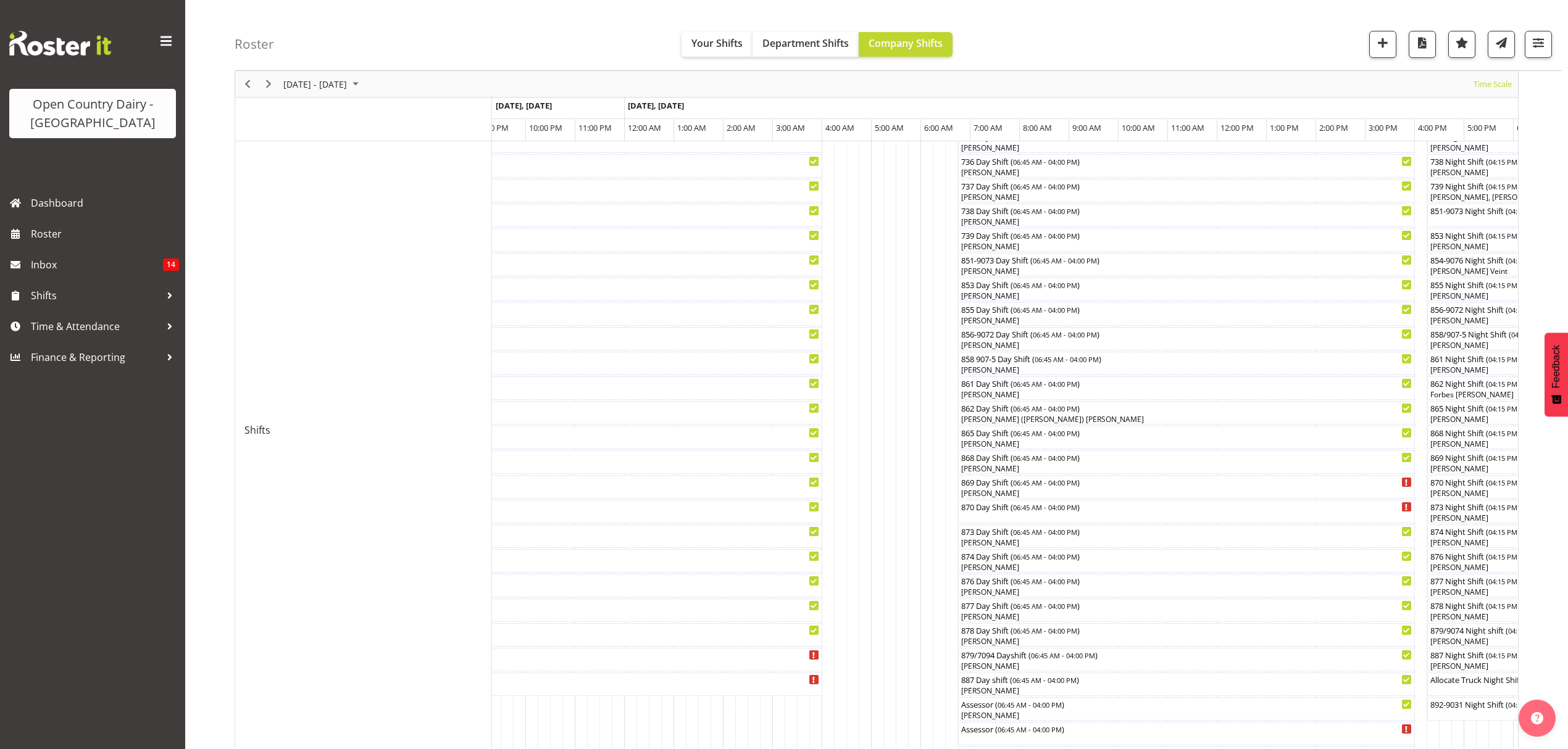
scroll to position [0, 0]
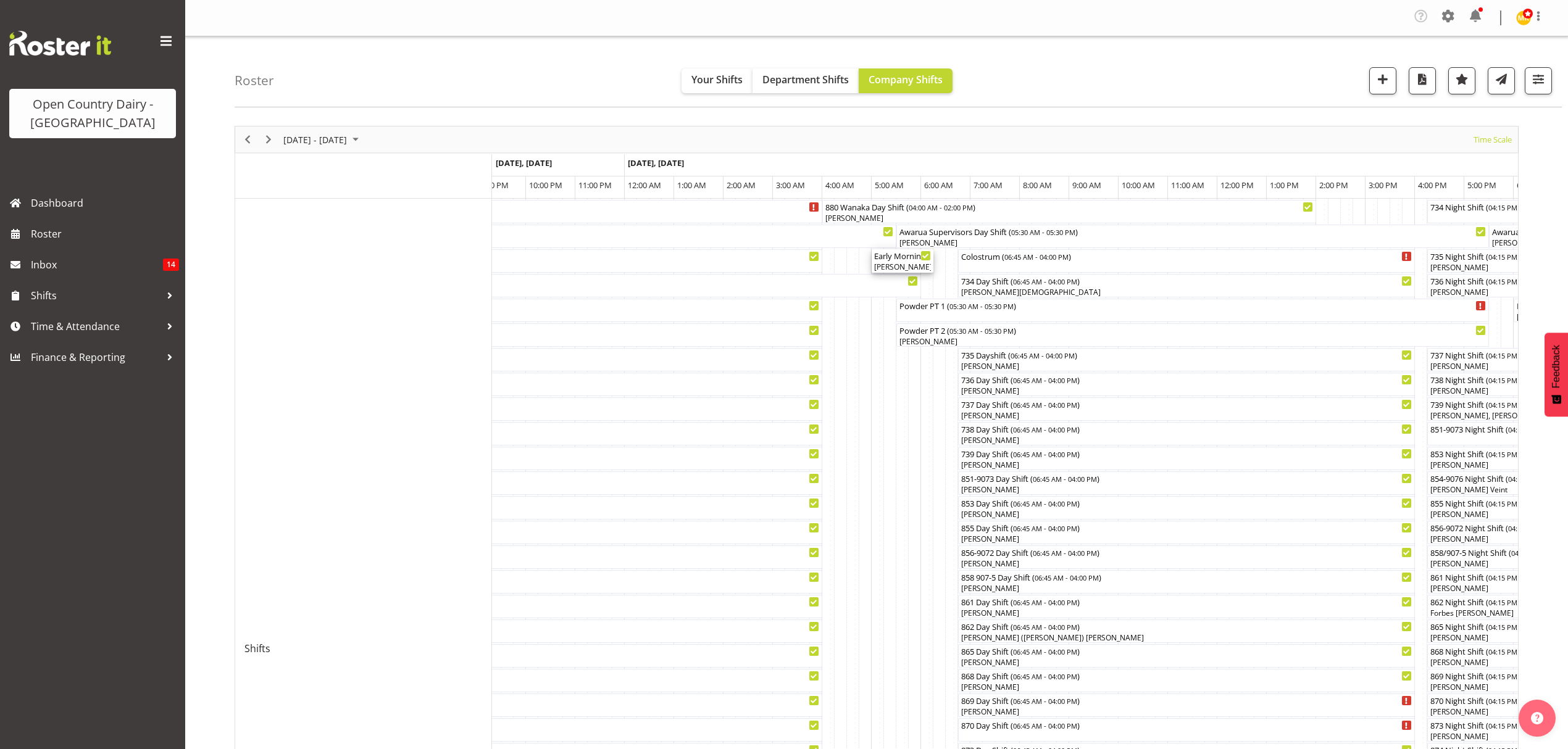
click at [900, 267] on div "[PERSON_NAME], [PERSON_NAME]" at bounding box center [903, 267] width 57 height 11
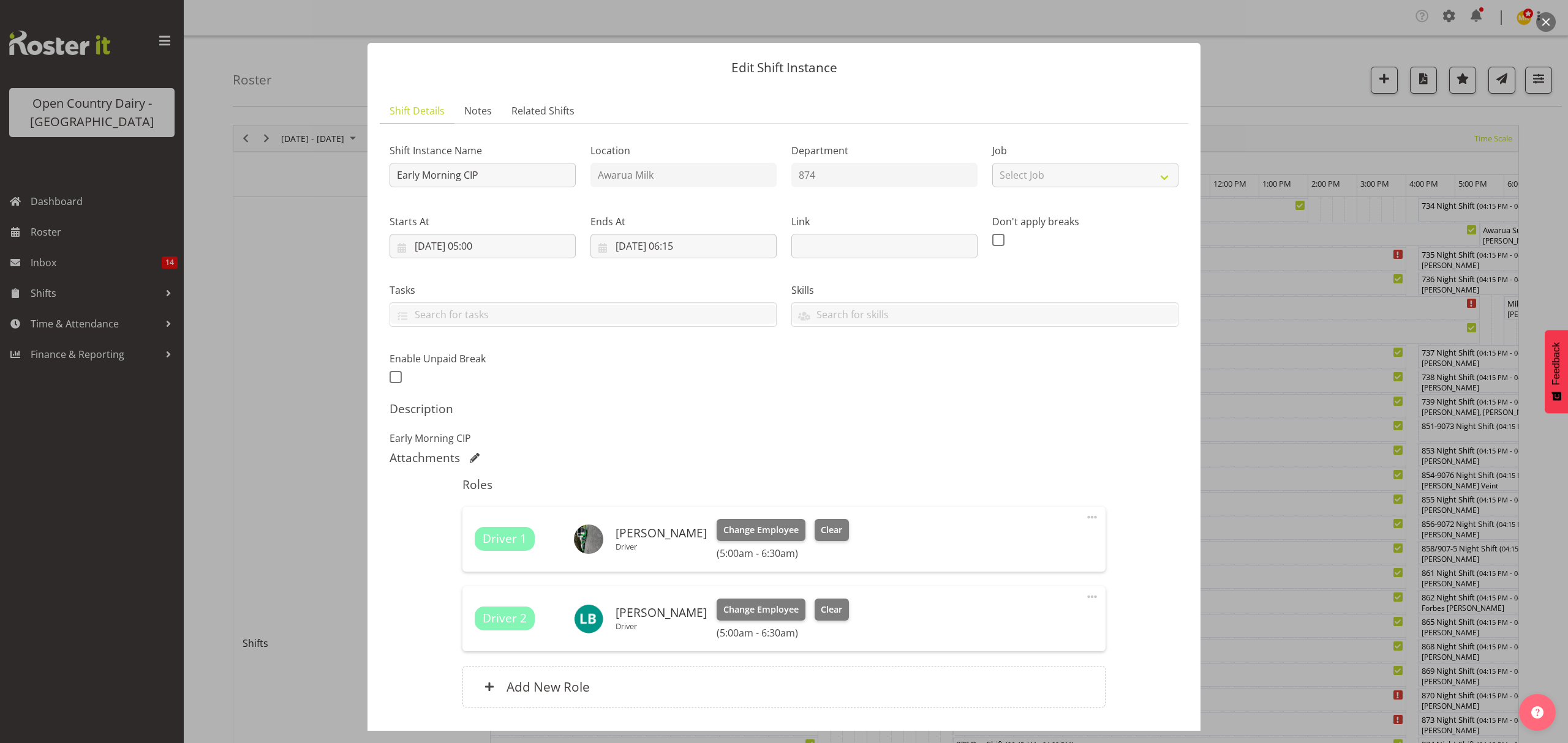
click at [1249, 422] on div at bounding box center [784, 371] width 1568 height 743
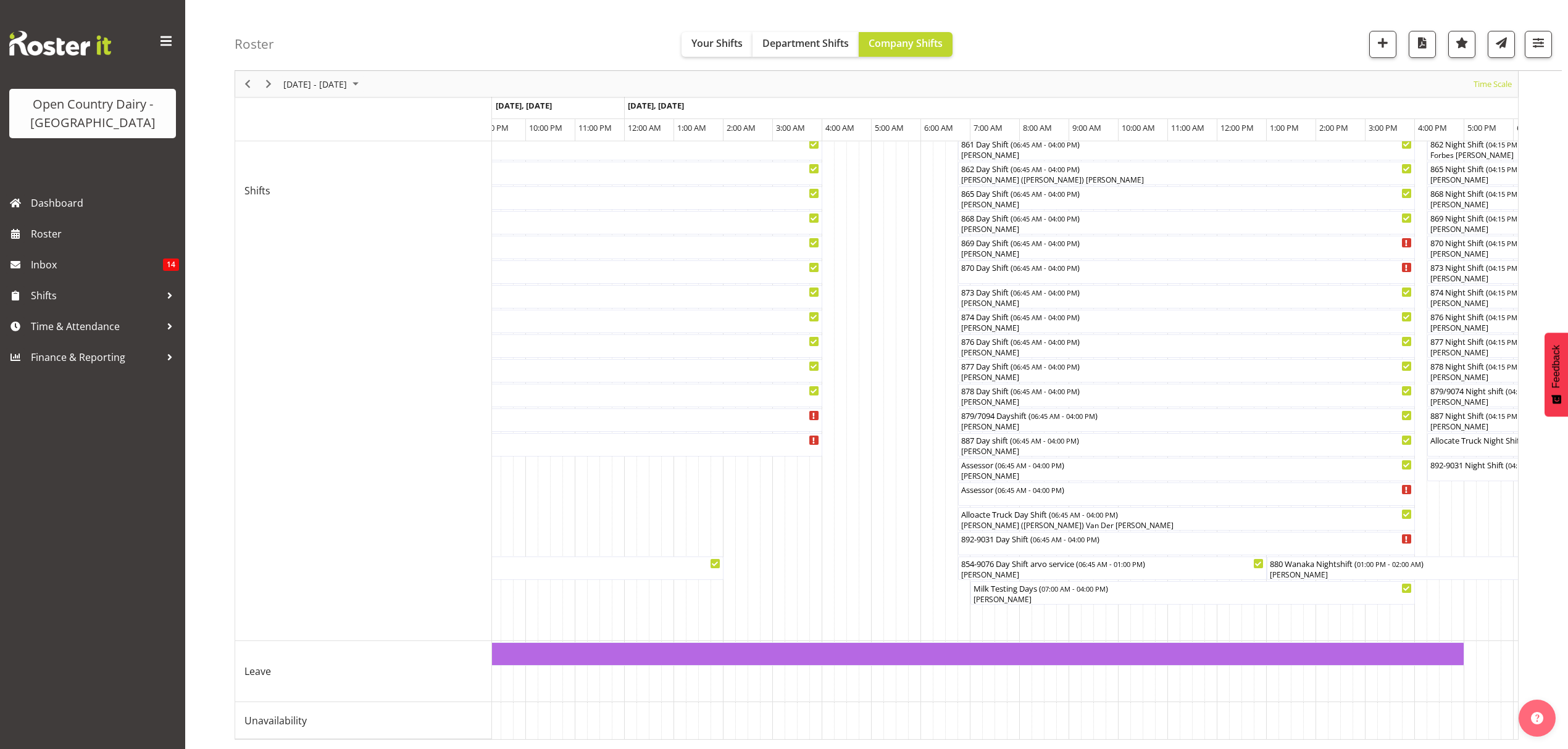
scroll to position [471, 0]
click at [991, 532] on div "892-9031 Day Shift ( 06:45 AM - 04:00 PM )" at bounding box center [1186, 538] width 452 height 12
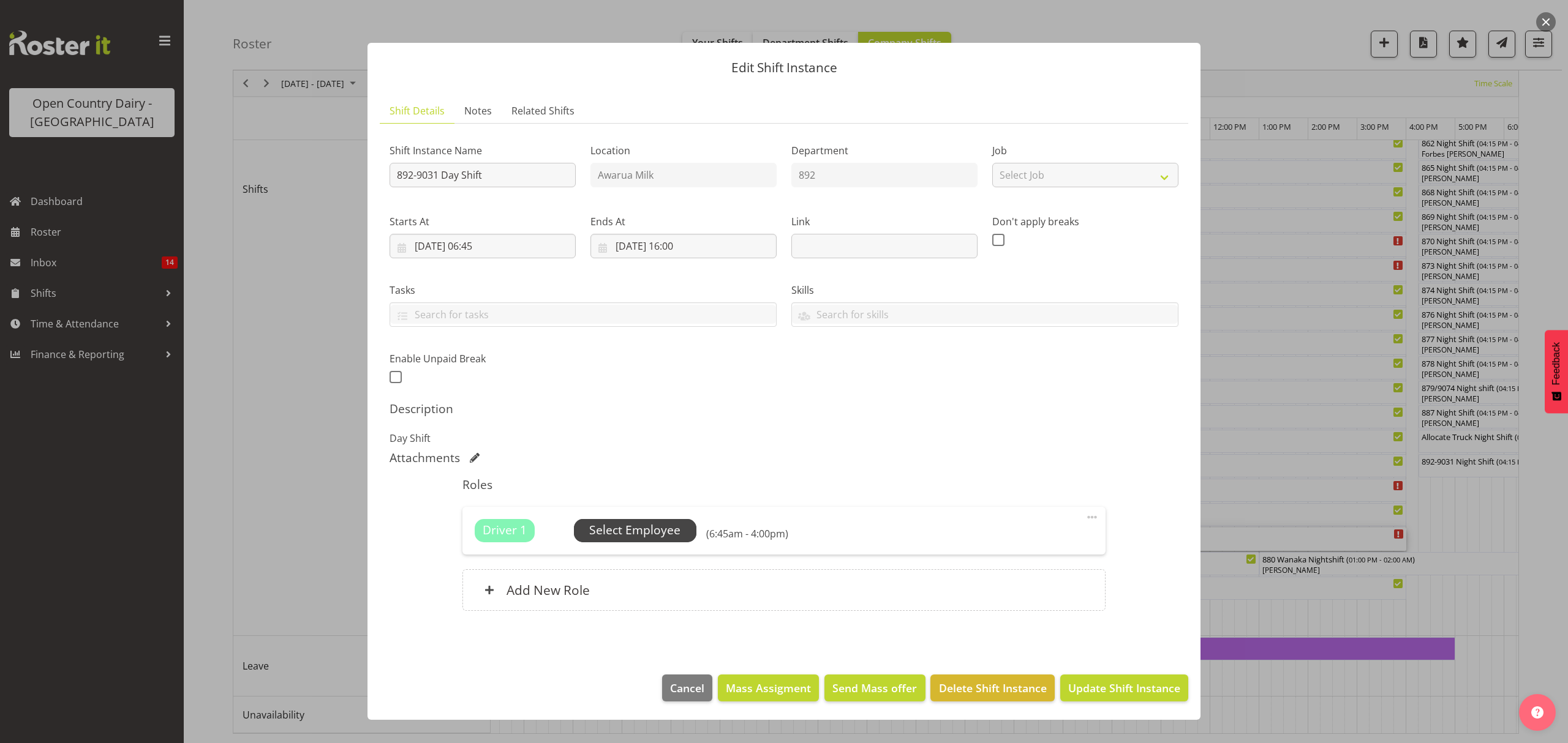
click at [619, 537] on span "Select Employee" at bounding box center [635, 531] width 92 height 18
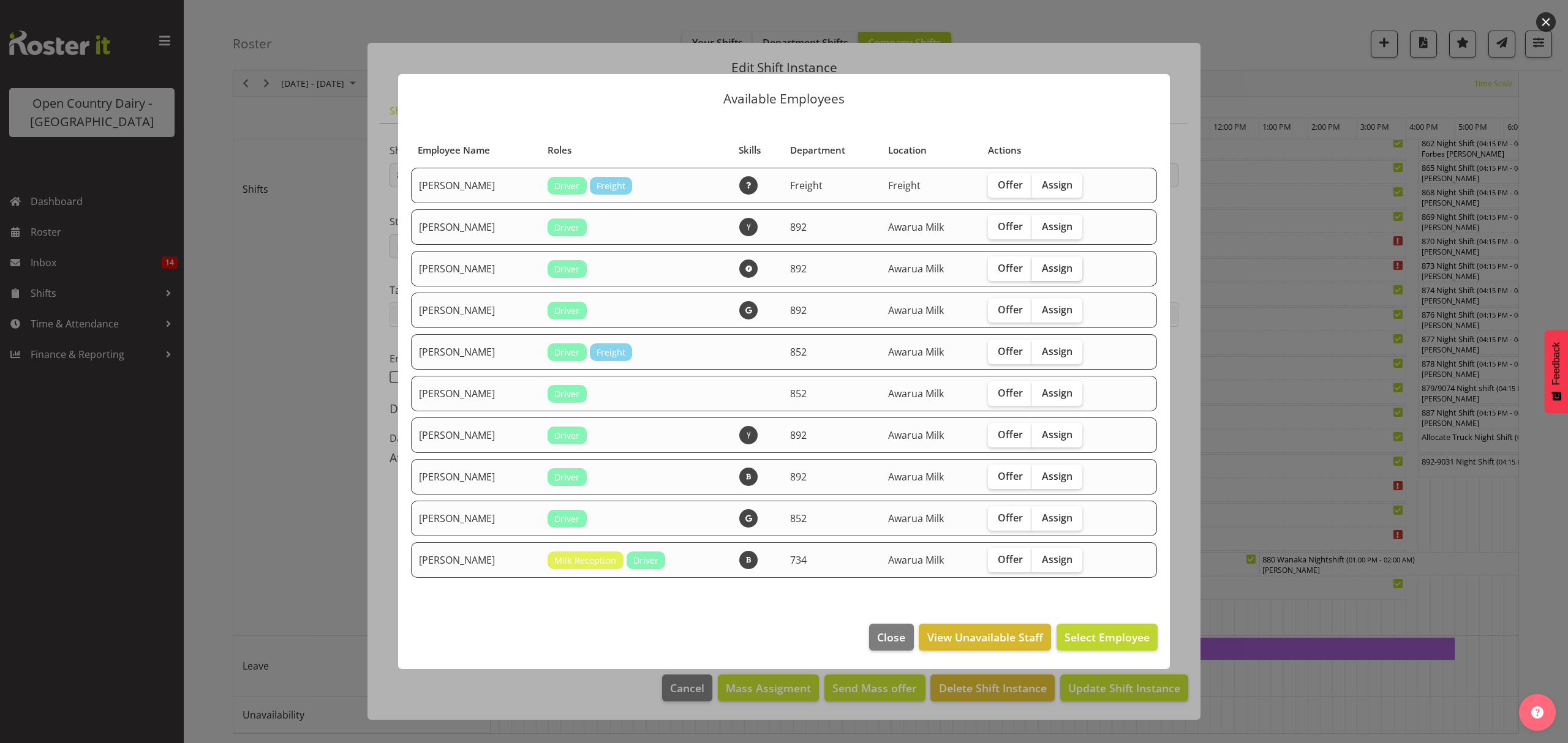
click at [1062, 262] on span "Assign" at bounding box center [1057, 268] width 30 height 12
click at [1040, 264] on input "Assign" at bounding box center [1036, 268] width 8 height 8
checkbox input "true"
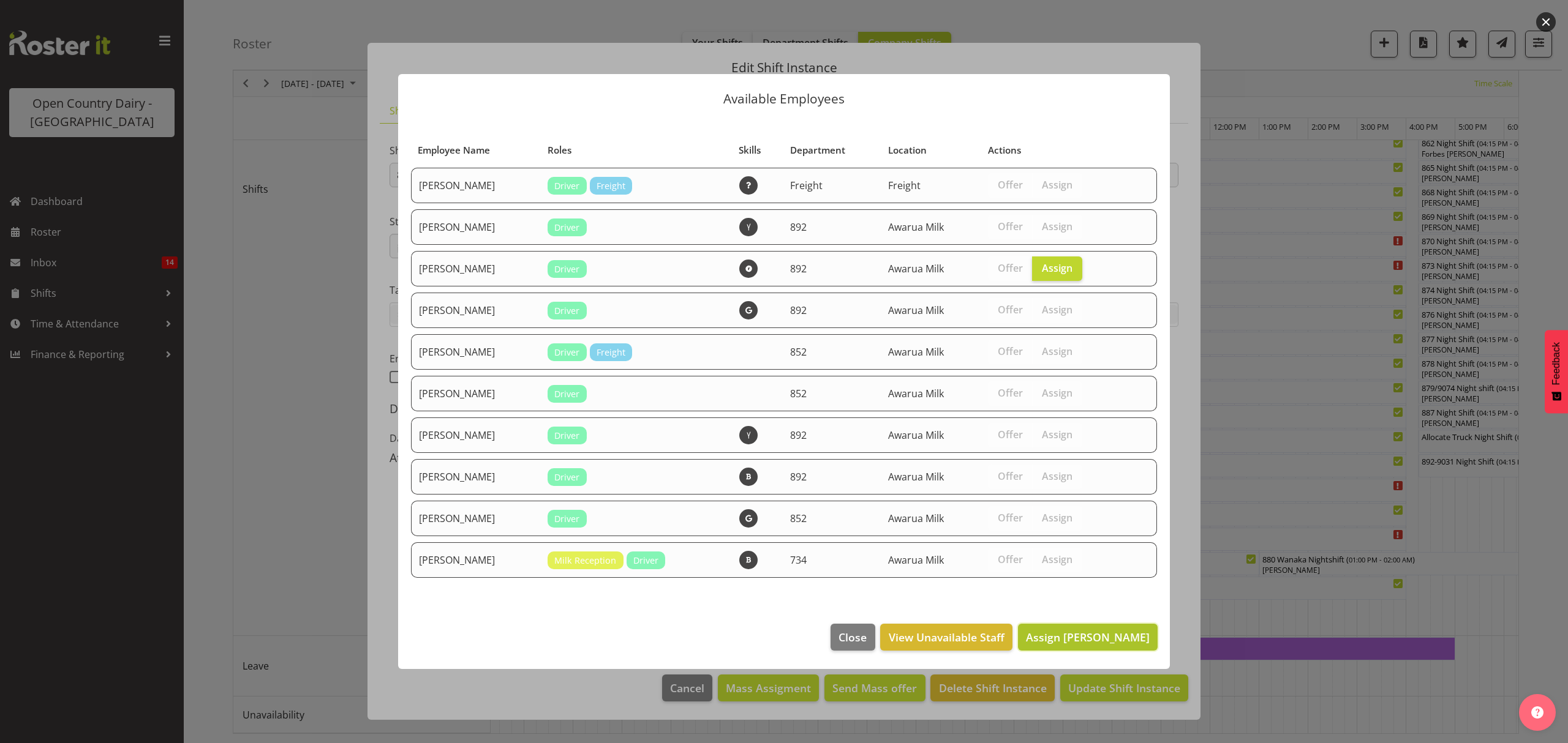
click at [1098, 632] on span "Assign [PERSON_NAME]" at bounding box center [1087, 637] width 124 height 15
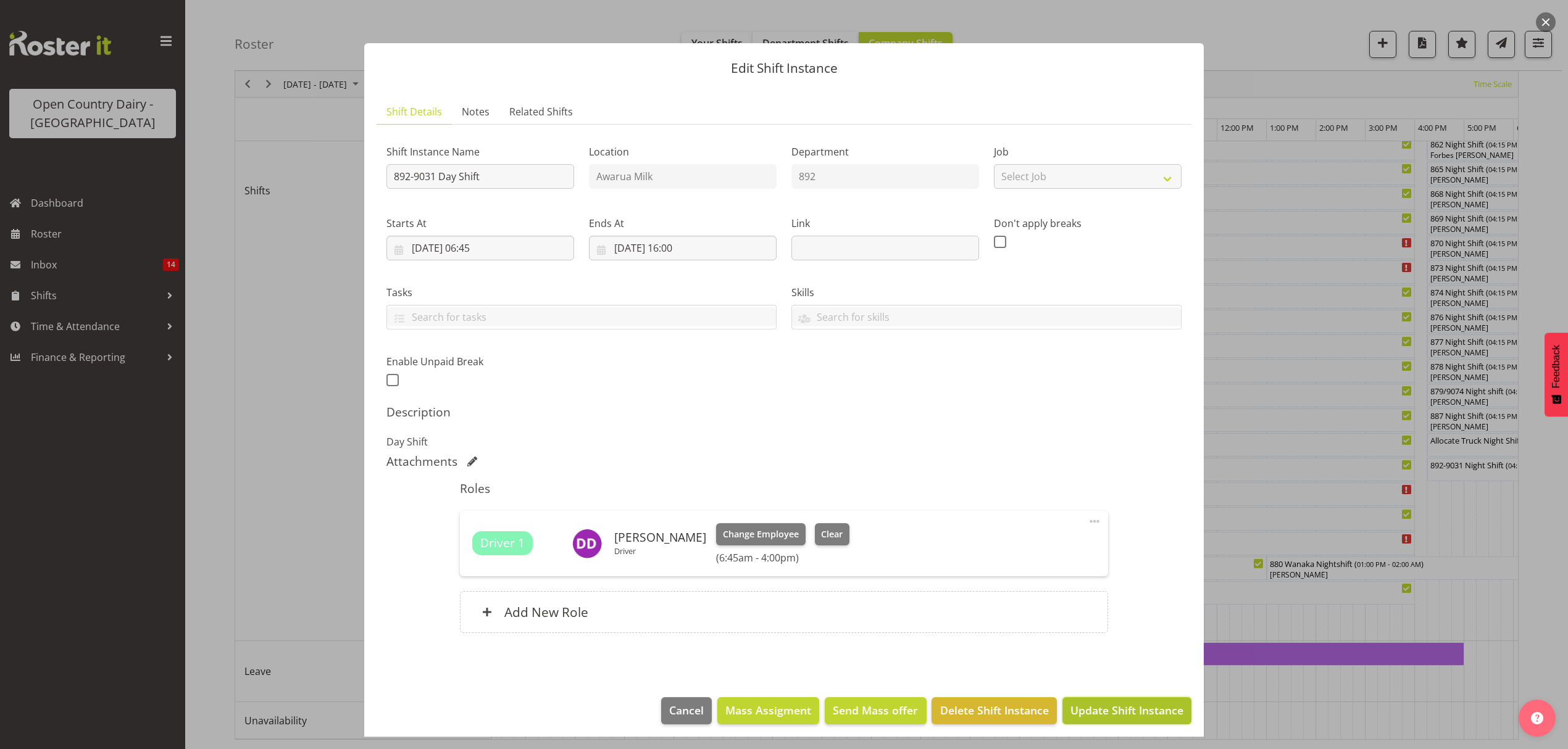
click at [1111, 719] on span "Update Shift Instance" at bounding box center [1127, 710] width 113 height 16
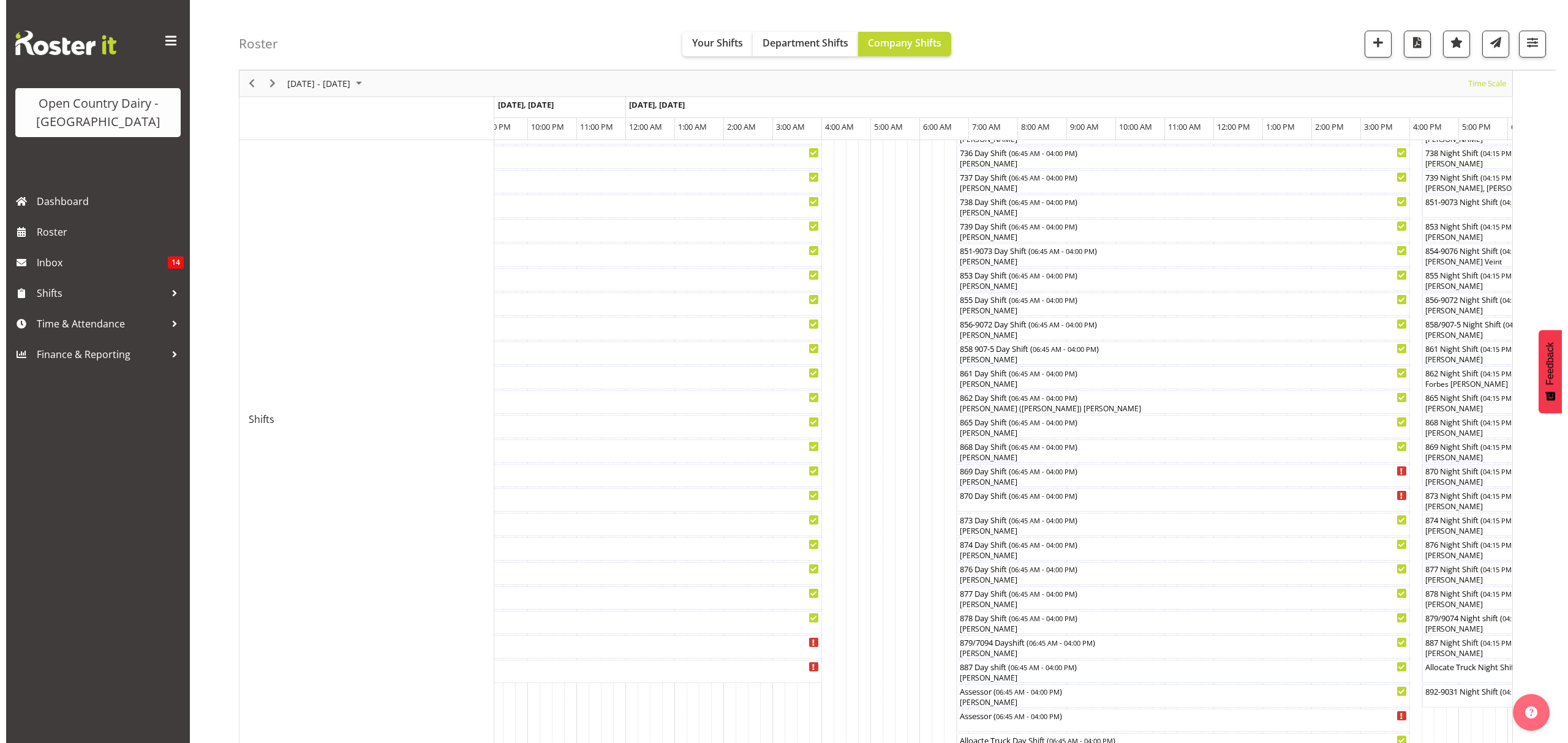
scroll to position [408, 0]
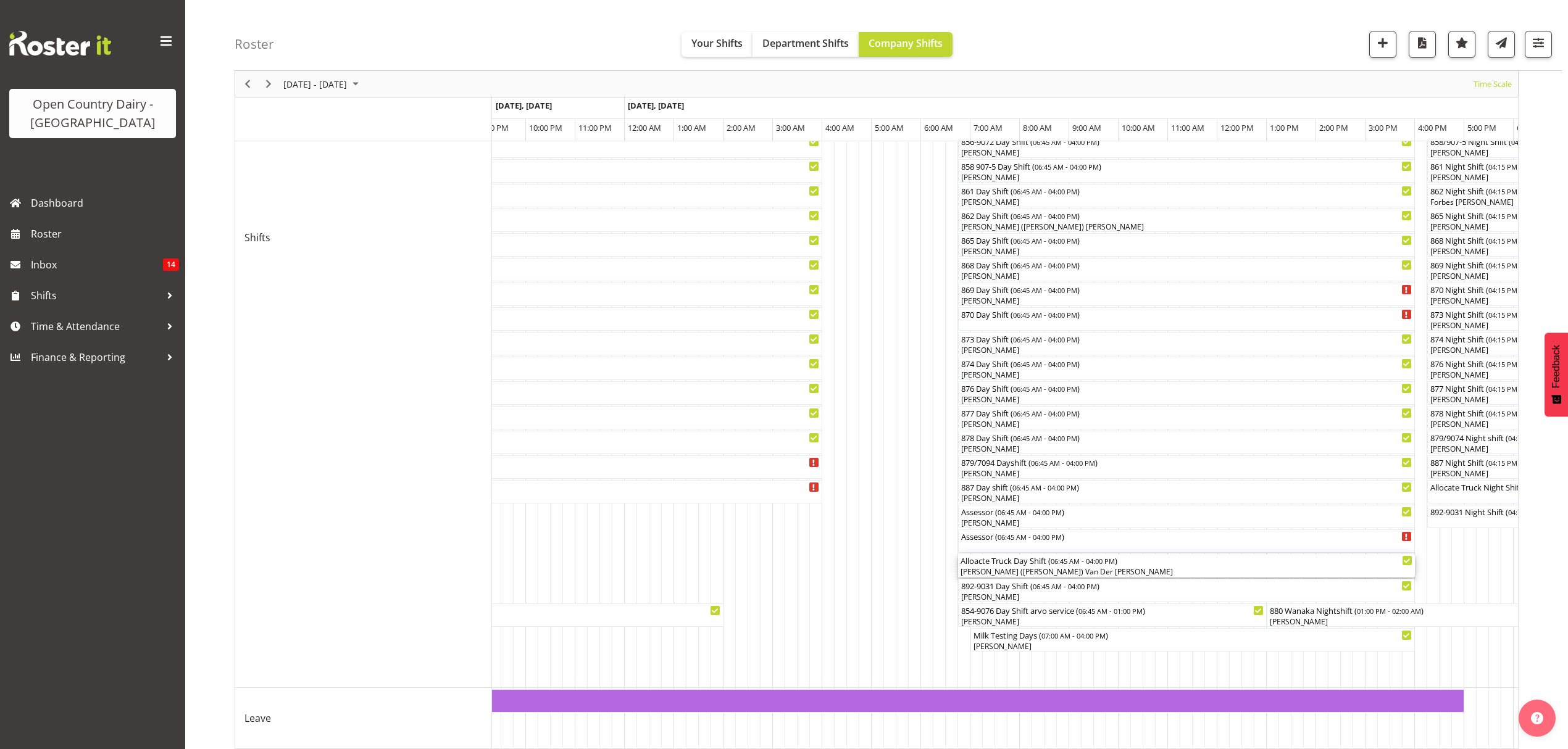
click at [1028, 568] on div "[PERSON_NAME] ([PERSON_NAME]) Van Der [PERSON_NAME]" at bounding box center [1186, 572] width 452 height 11
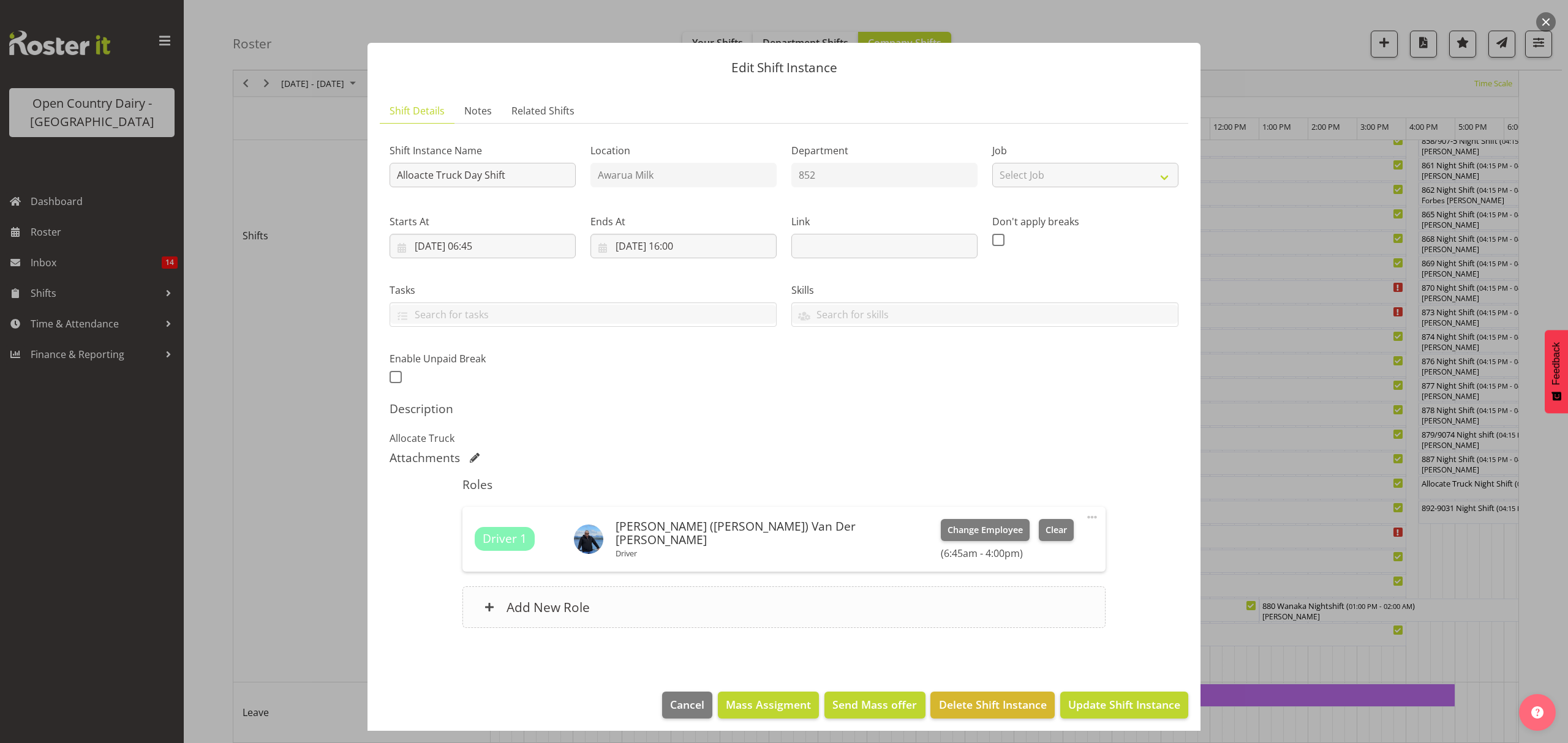
click at [556, 601] on h6 "Add New Role" at bounding box center [548, 607] width 83 height 16
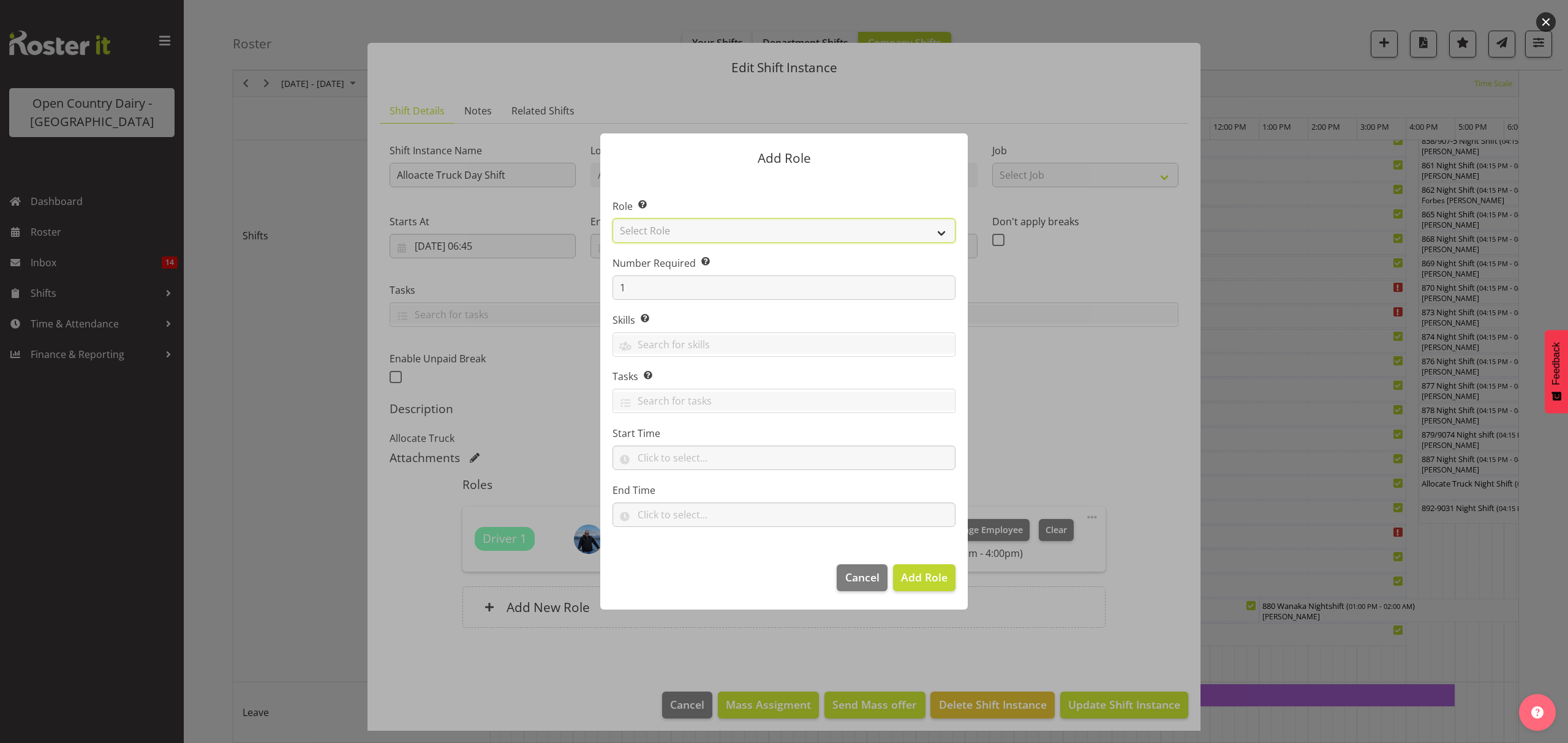
click at [932, 230] on select "Select Role Crew Leader Driver Driver Assessor Dayshift Driver Assessor Nightsh…" at bounding box center [784, 231] width 343 height 25
select select "1154"
click at [613, 219] on select "Select Role Crew Leader Driver Driver Assessor Dayshift Driver Assessor Nightsh…" at bounding box center [784, 231] width 343 height 25
click at [914, 577] on span "Add Role" at bounding box center [924, 578] width 46 height 15
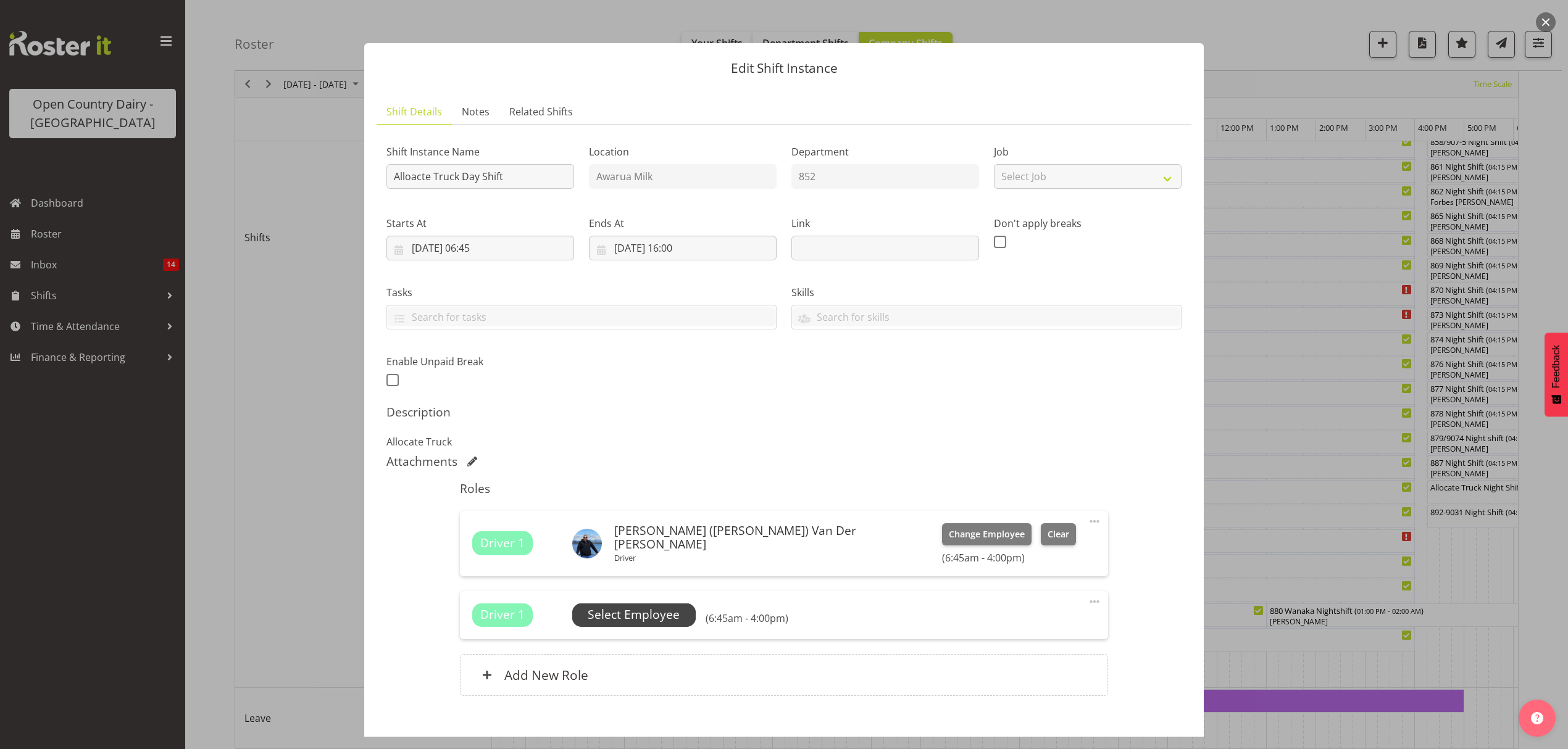
click at [635, 622] on span "Select Employee" at bounding box center [633, 615] width 92 height 18
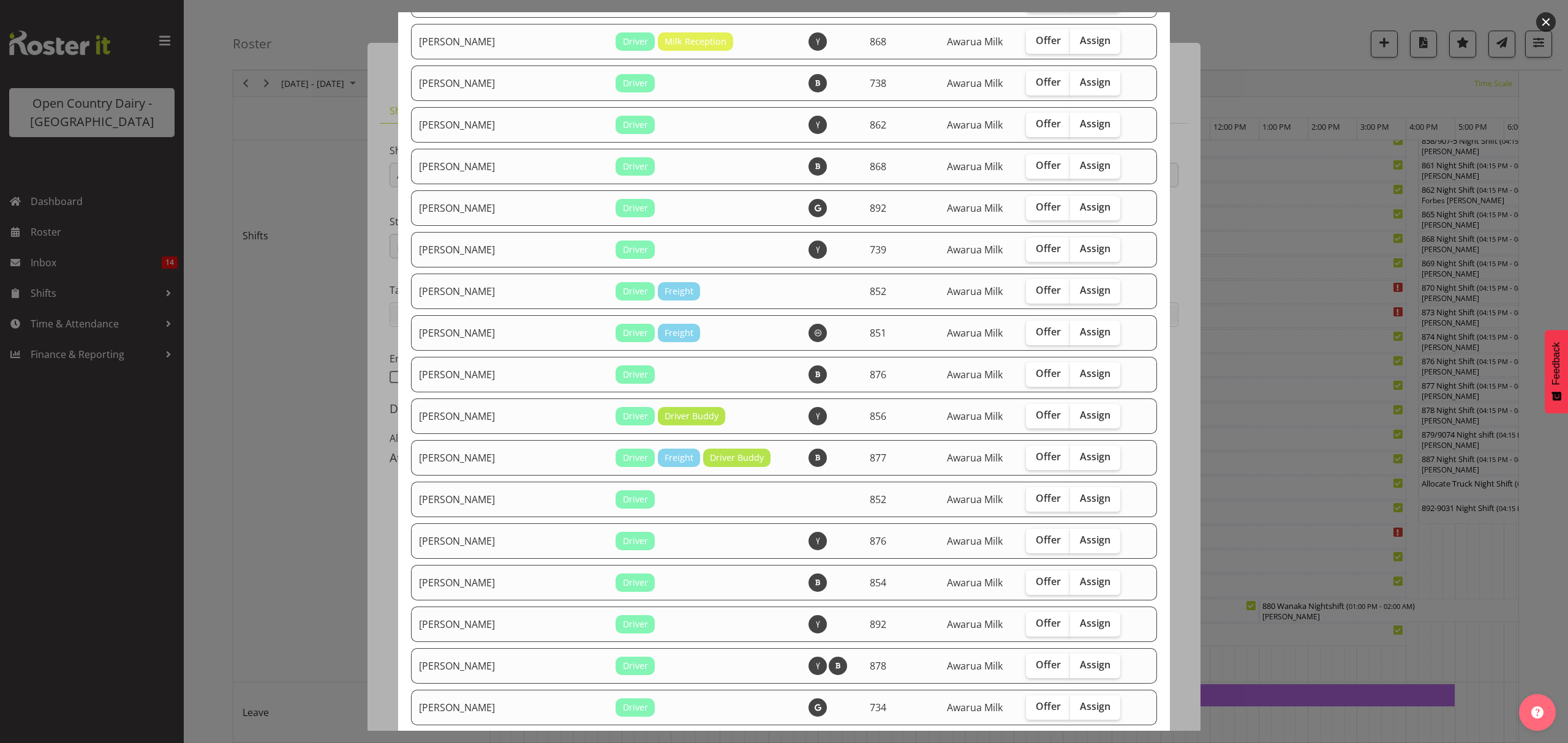
scroll to position [652, 0]
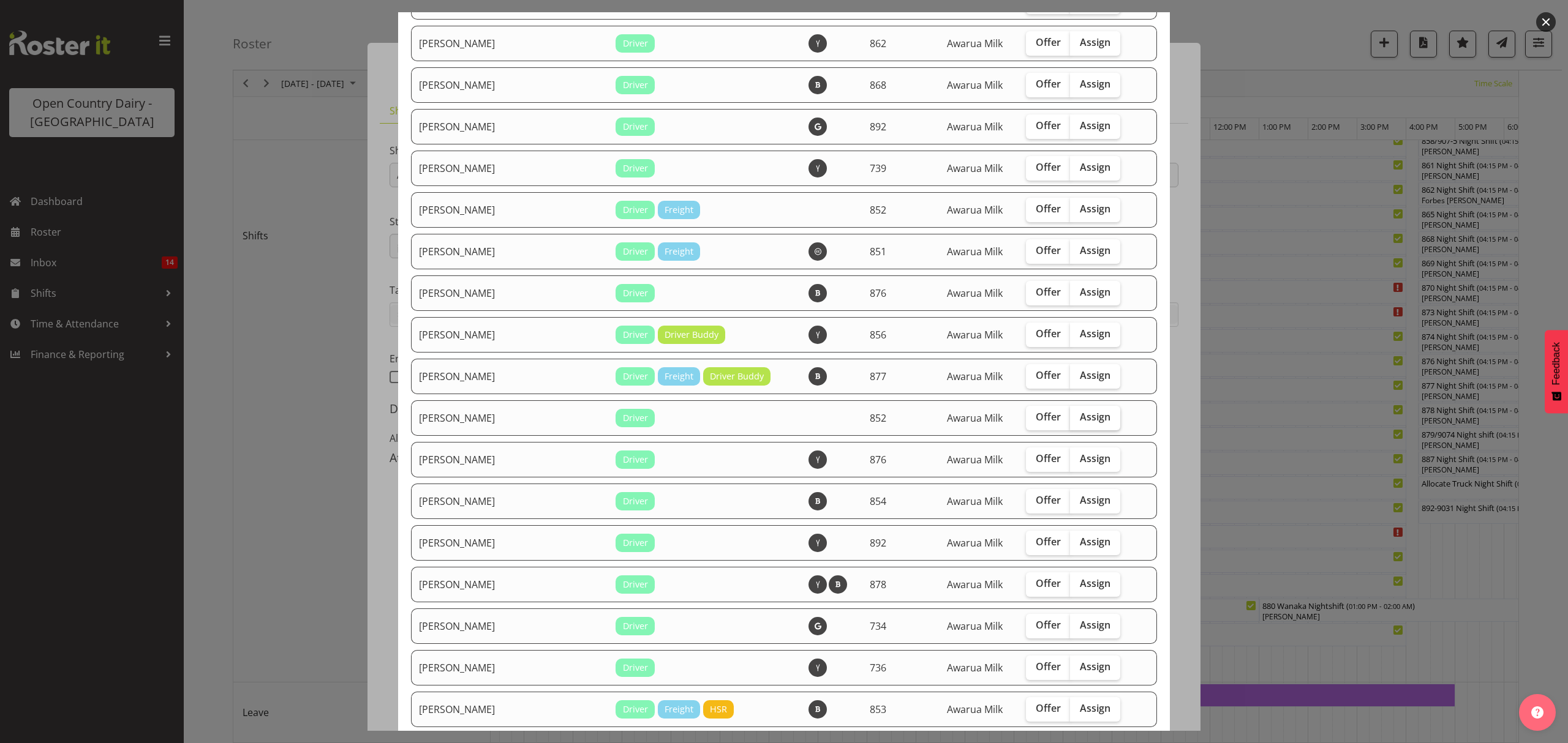
click at [1080, 413] on span "Assign" at bounding box center [1095, 416] width 30 height 12
click at [1070, 414] on input "Assign" at bounding box center [1074, 417] width 8 height 8
checkbox input "true"
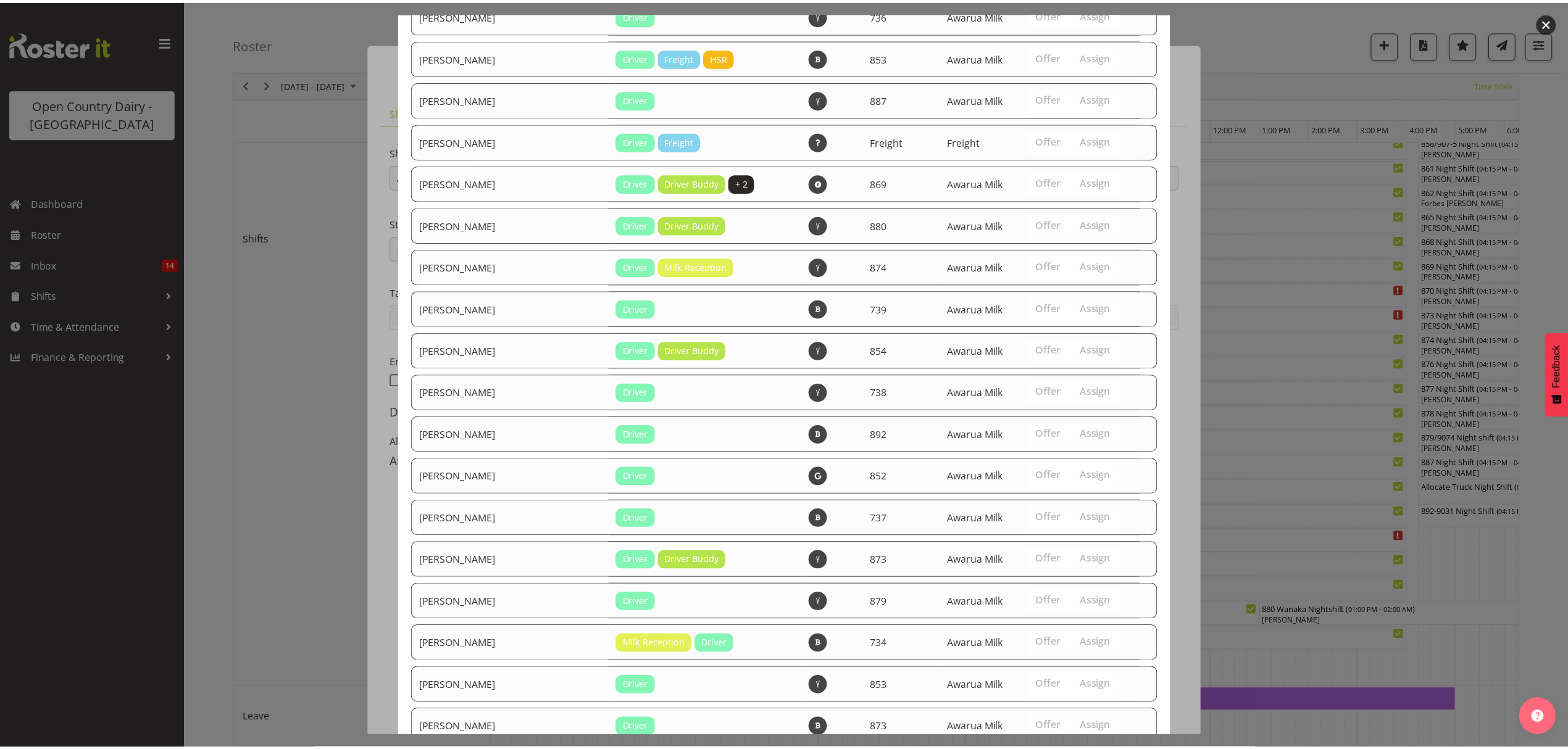
scroll to position [1626, 0]
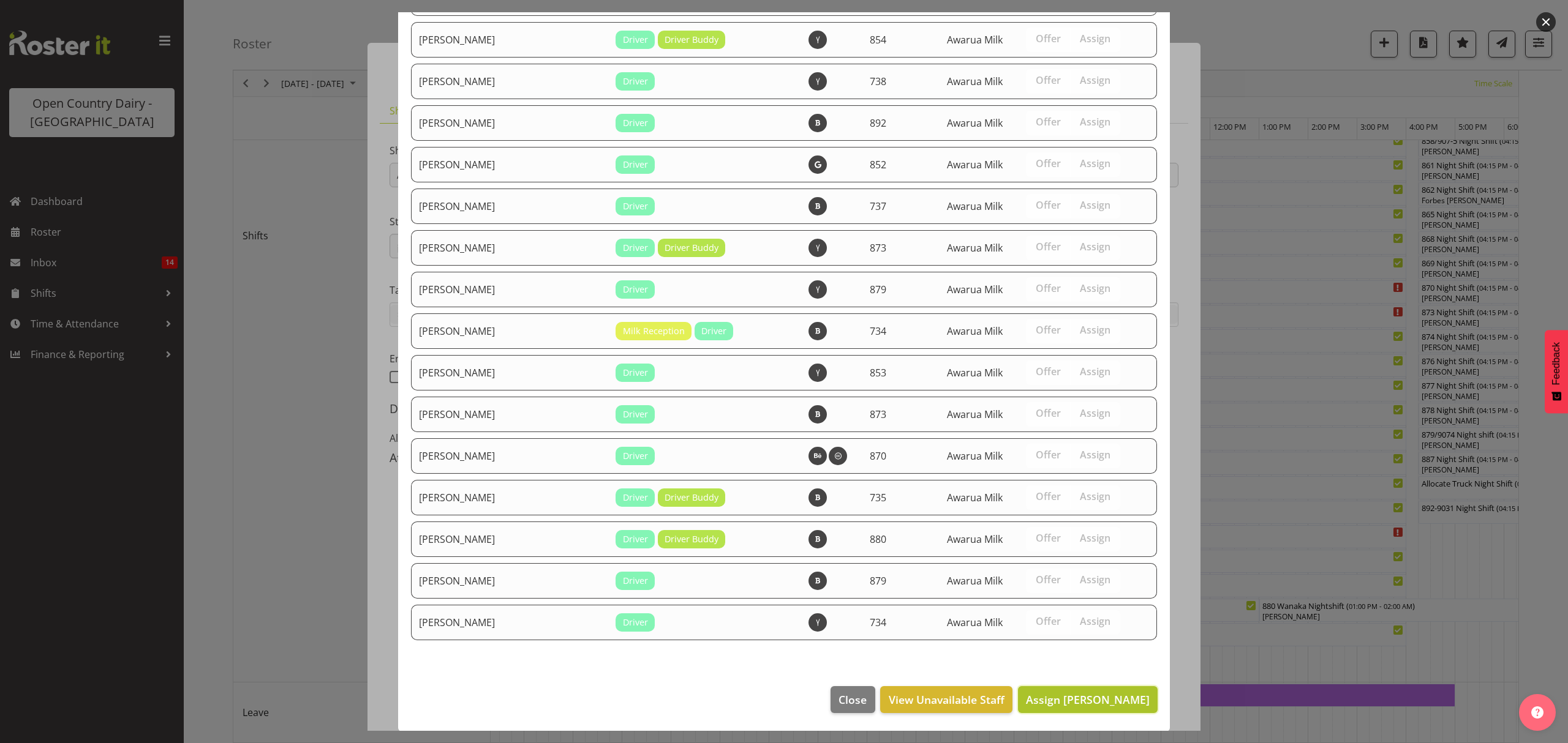
click at [1051, 706] on span "Assign [PERSON_NAME]" at bounding box center [1087, 700] width 124 height 16
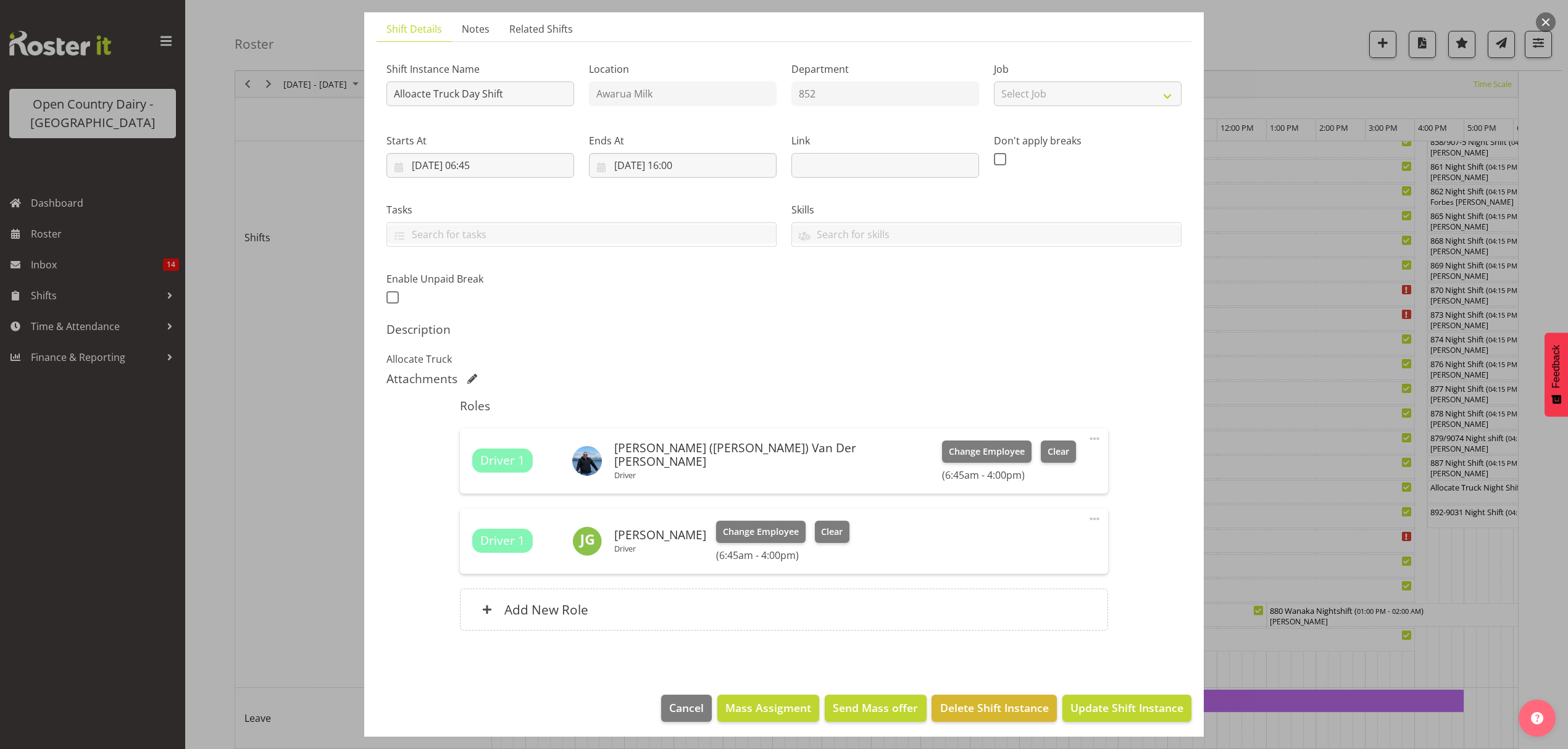
scroll to position [87, 0]
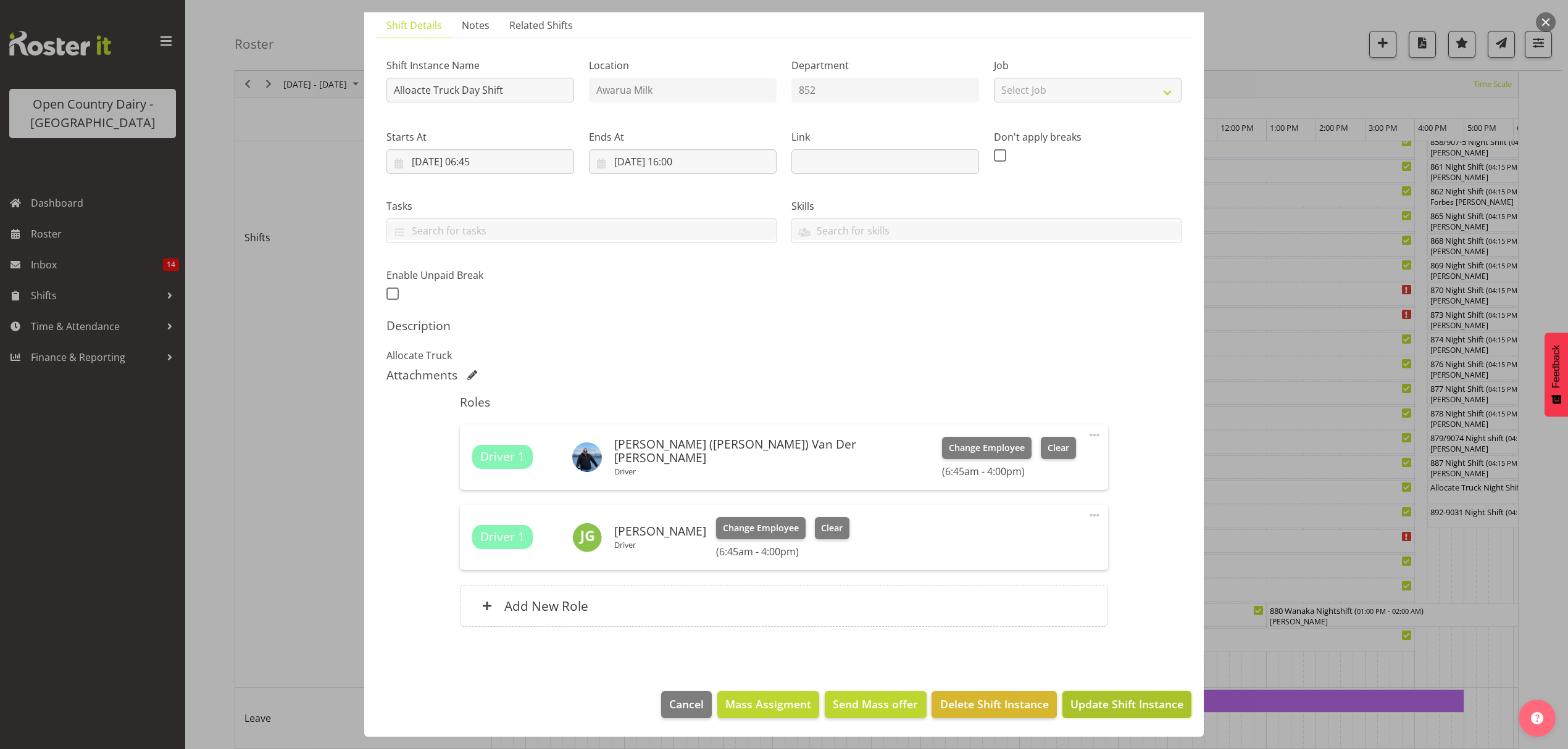
click at [1102, 707] on span "Update Shift Instance" at bounding box center [1127, 704] width 113 height 16
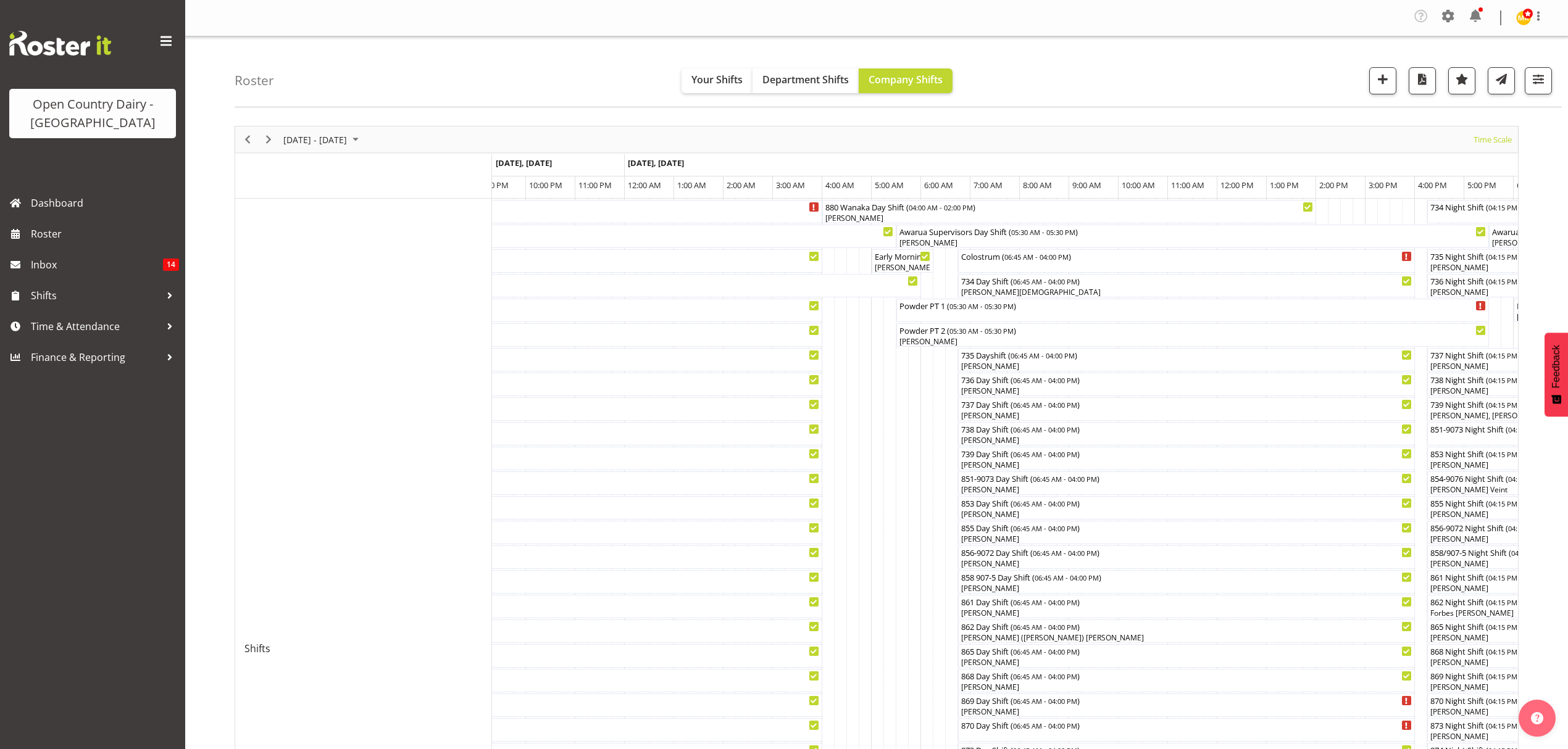
scroll to position [82, 0]
